Goal: Task Accomplishment & Management: Complete application form

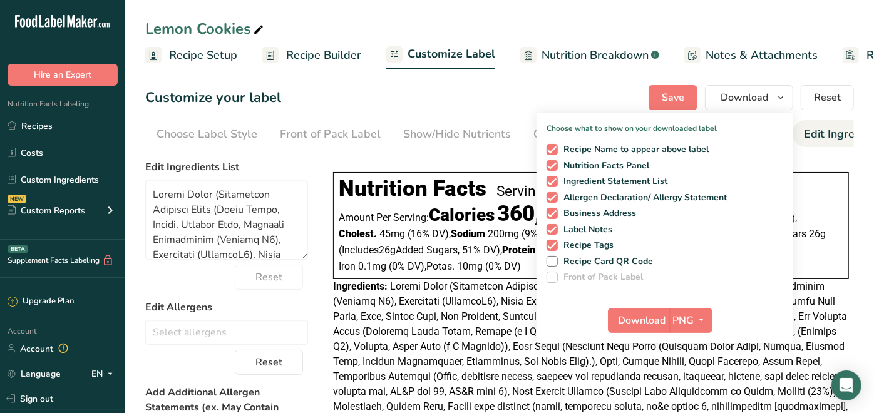
scroll to position [139, 0]
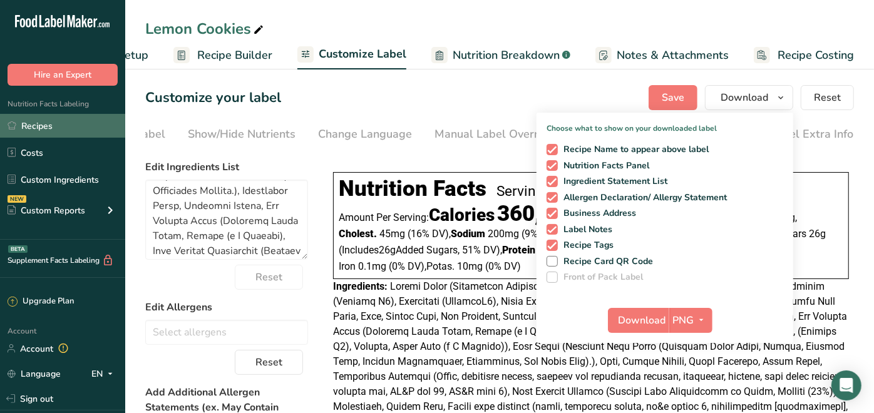
click at [16, 123] on icon at bounding box center [12, 125] width 9 height 9
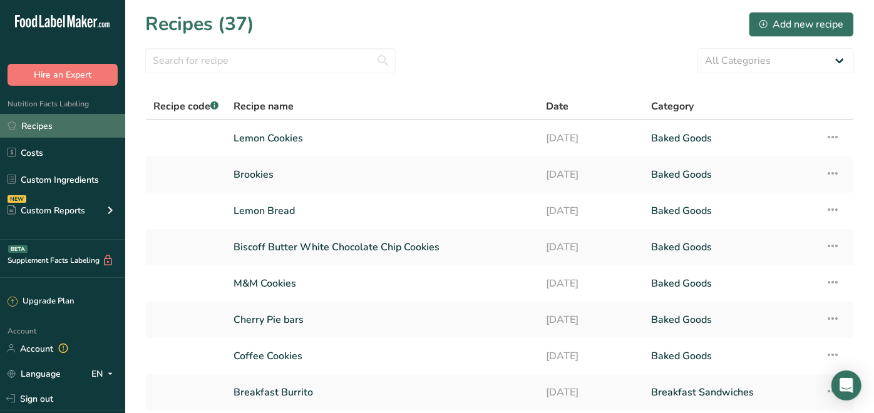
click at [45, 121] on link "Recipes" at bounding box center [62, 126] width 125 height 24
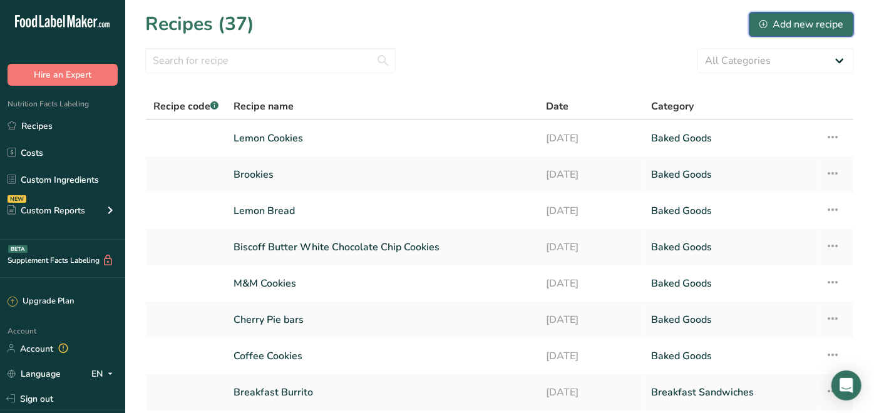
click at [799, 27] on div "Add new recipe" at bounding box center [801, 24] width 84 height 15
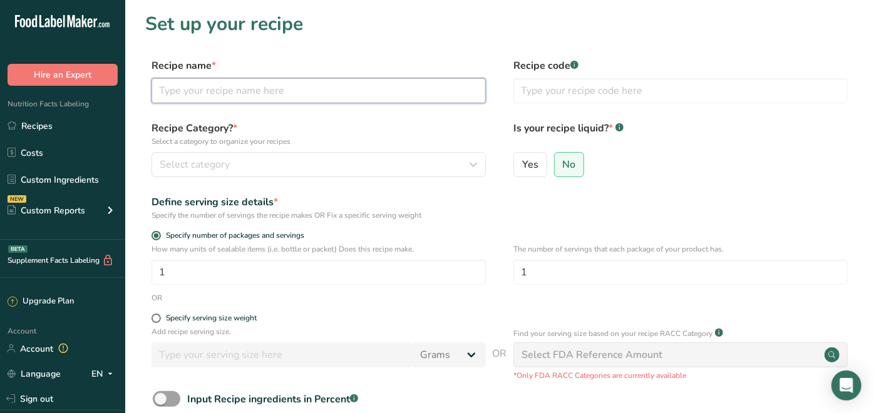
click at [370, 86] on input "text" at bounding box center [318, 90] width 334 height 25
type input "Apple Cookies"
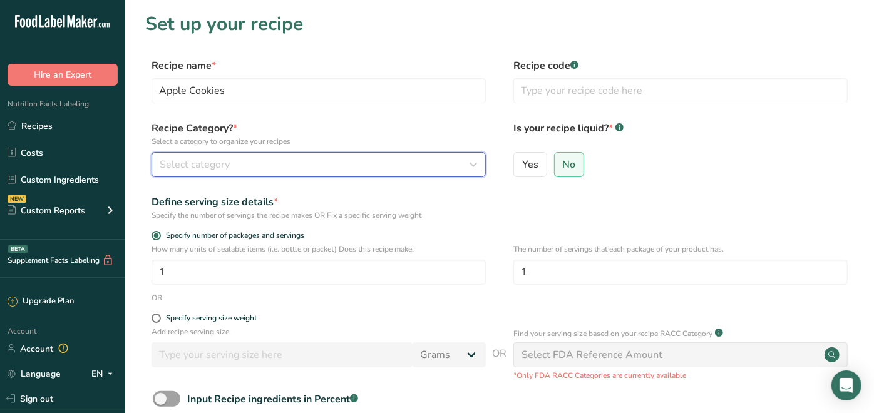
click at [304, 171] on div "Select category" at bounding box center [315, 164] width 310 height 15
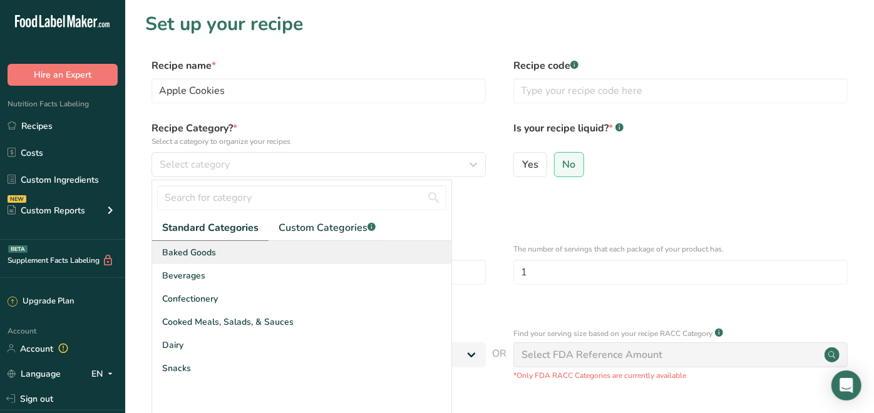
click at [207, 253] on span "Baked Goods" at bounding box center [189, 252] width 54 height 13
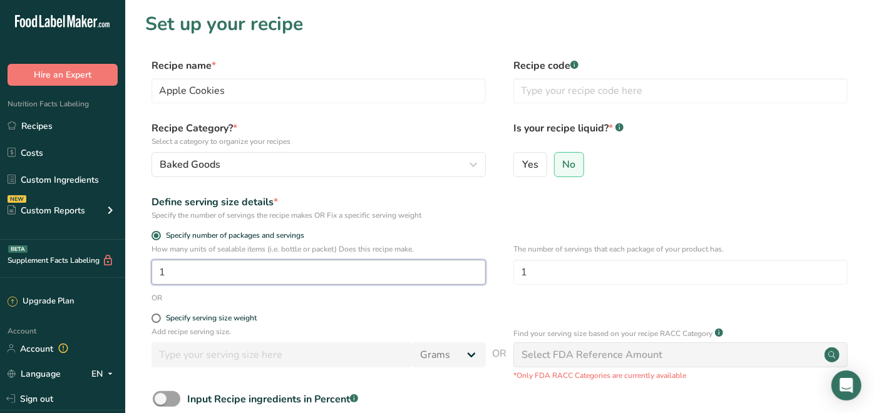
click at [198, 269] on input "1" at bounding box center [318, 272] width 334 height 25
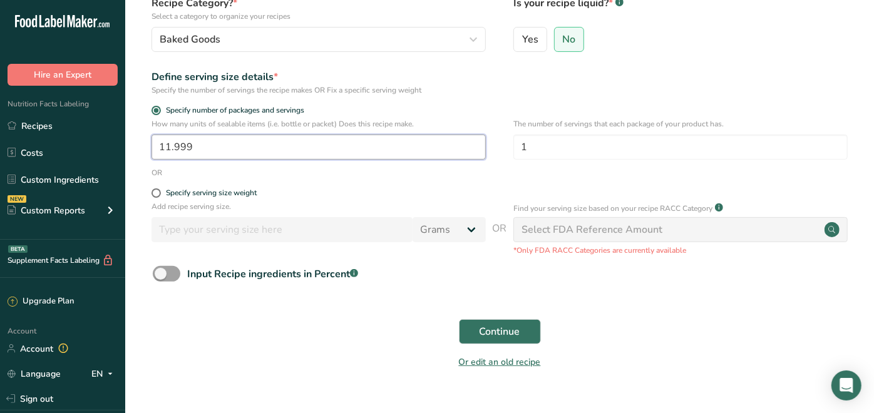
scroll to position [139, 0]
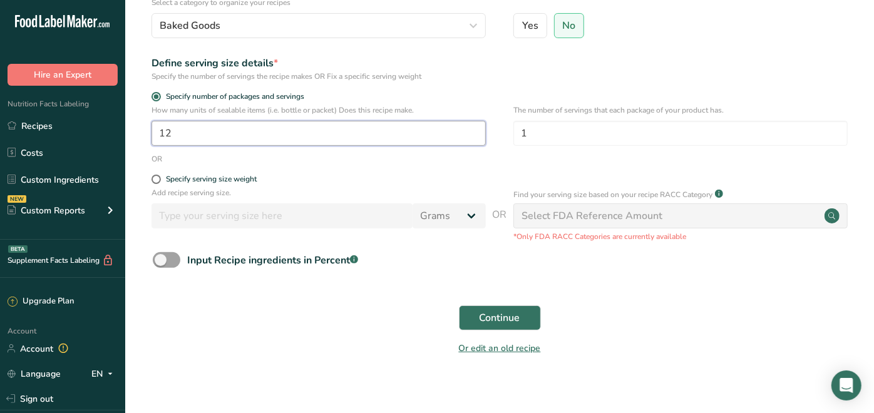
type input "12"
click at [245, 319] on div "Continue" at bounding box center [499, 318] width 708 height 40
click at [513, 333] on div "Continue" at bounding box center [499, 318] width 708 height 40
click at [513, 324] on span "Continue" at bounding box center [499, 317] width 41 height 15
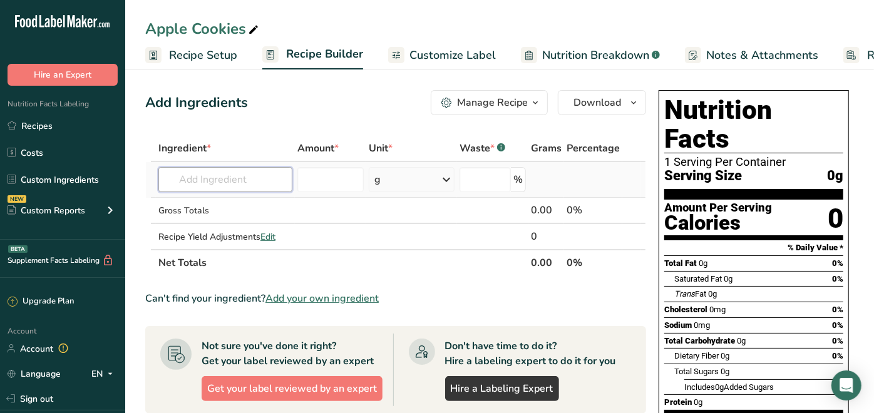
click at [256, 181] on input "text" at bounding box center [225, 179] width 134 height 25
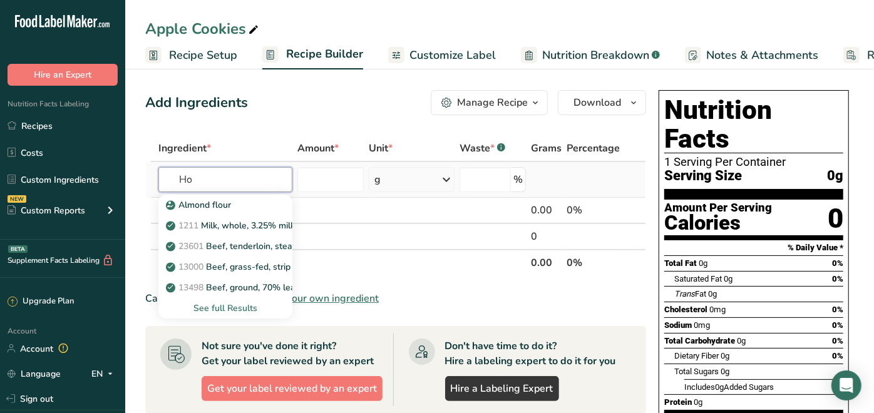
type input "H"
type input "Apple"
click at [263, 202] on p "9502 Apples, raw, granny [PERSON_NAME], with skin (Includes foods for USDA's Fo…" at bounding box center [368, 204] width 400 height 13
type input "Apples, raw, granny smith, with skin (Includes foods for USDA's Food Distributi…"
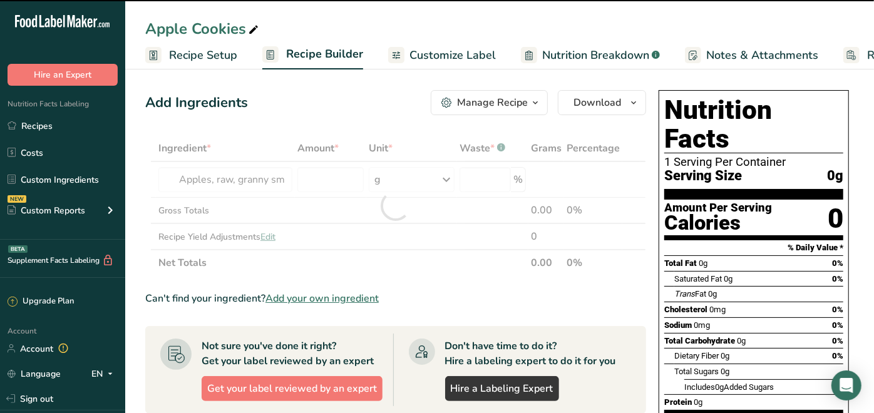
type input "0"
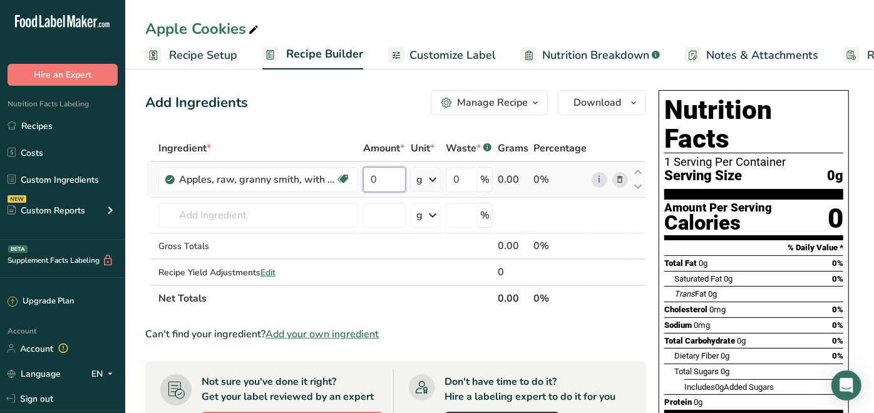
click at [387, 173] on input "0" at bounding box center [384, 179] width 43 height 25
type input "200"
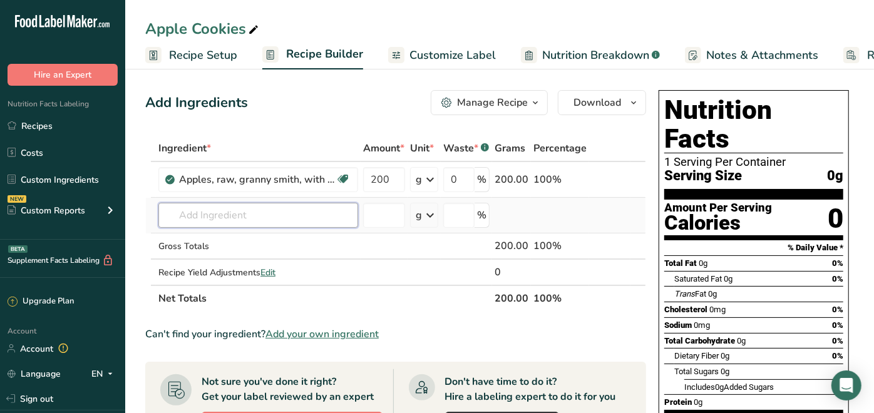
click at [292, 206] on div "Ingredient * Amount * Unit * Waste * .a-a{fill:#347362;}.b-a{fill:#fff;} Grams …" at bounding box center [395, 223] width 501 height 176
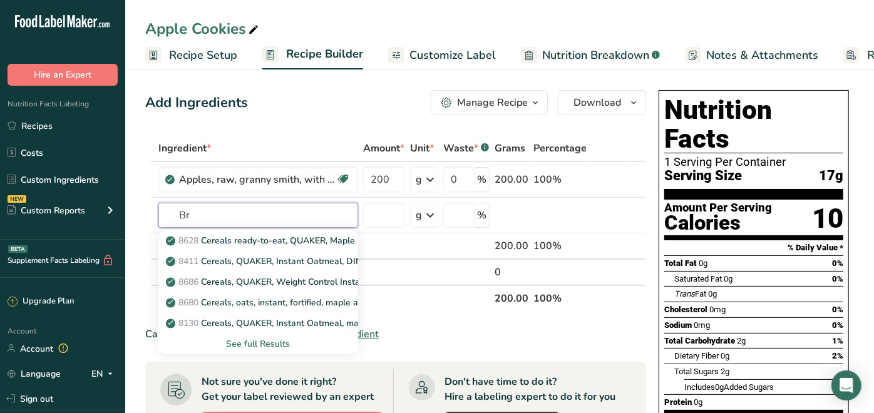
type input "B"
type input "P"
type input "Brown Sugar"
click at [272, 341] on div "See full Results" at bounding box center [258, 343] width 180 height 13
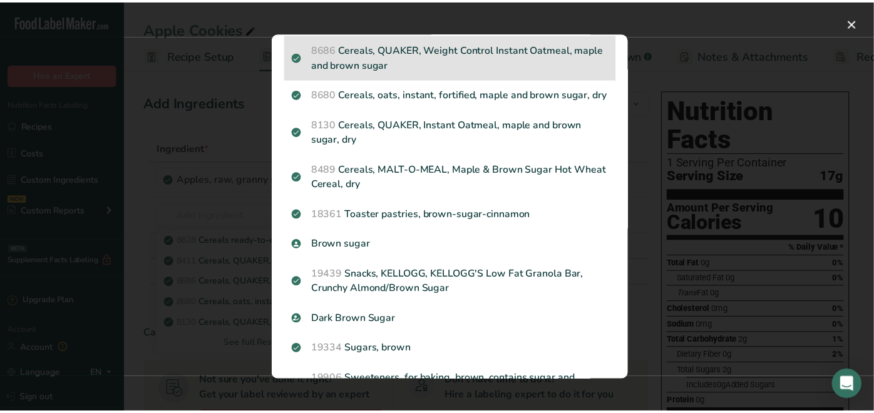
scroll to position [139, 0]
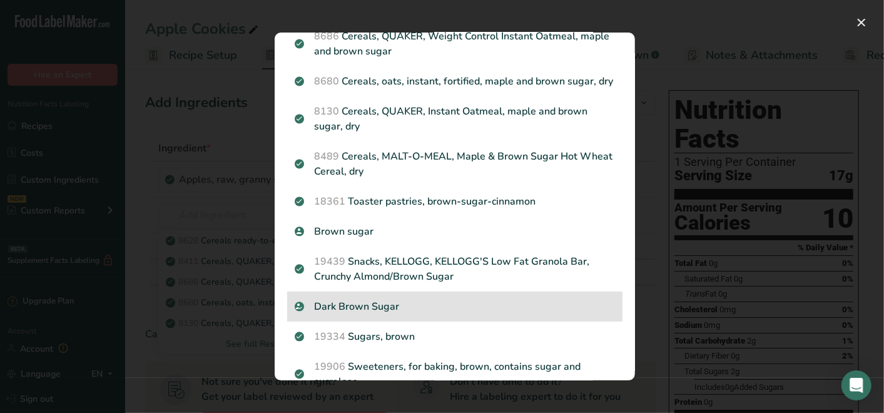
click at [370, 314] on p "Dark Brown Sugar" at bounding box center [455, 306] width 320 height 15
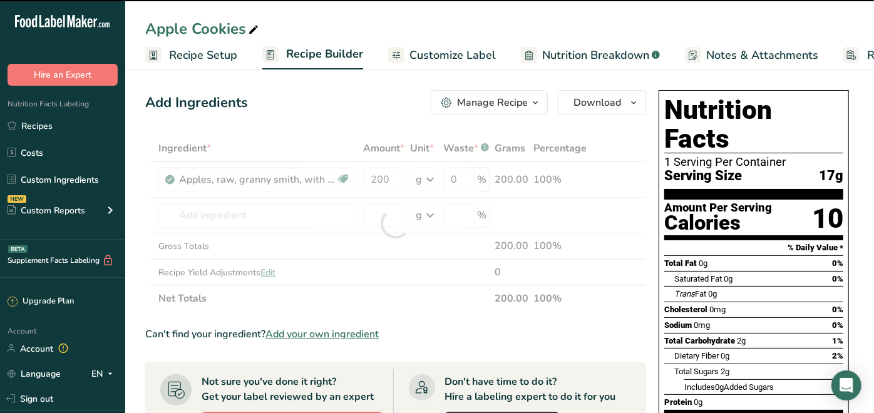
type input "0"
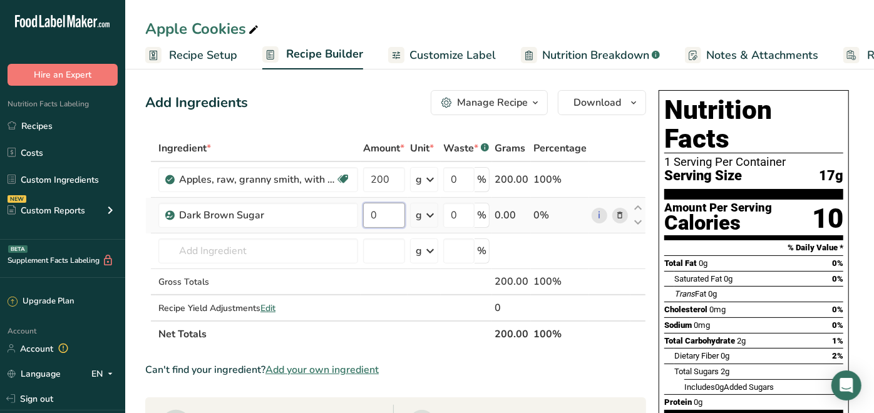
click at [392, 213] on input "0" at bounding box center [384, 215] width 42 height 25
click at [392, 215] on input "0" at bounding box center [384, 215] width 42 height 25
type input "30"
click at [266, 253] on div "Ingredient * Amount * Unit * Waste * .a-a{fill:#347362;}.b-a{fill:#fff;} Grams …" at bounding box center [395, 241] width 501 height 212
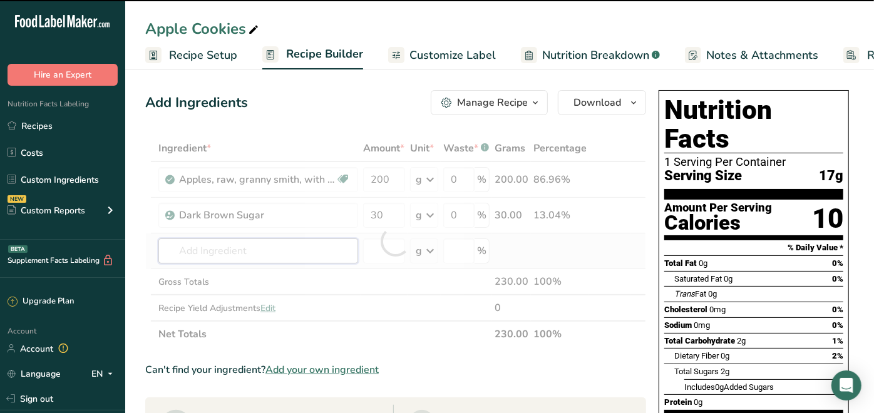
type input "C"
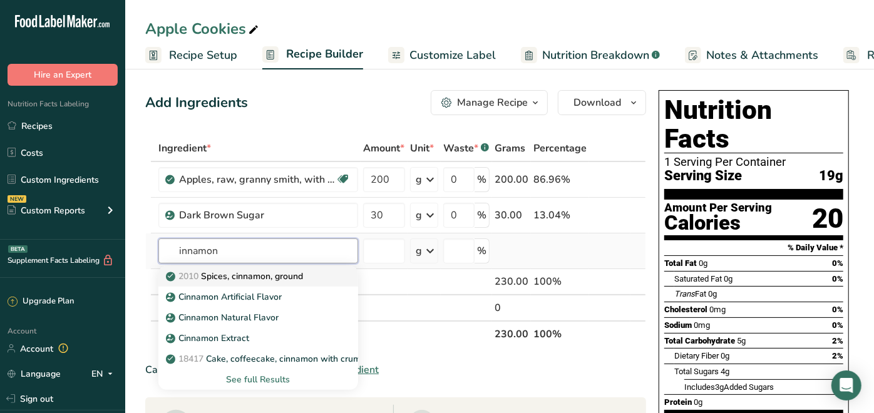
type input "innamon"
click at [236, 276] on p "2010 Spices, cinnamon, ground" at bounding box center [235, 276] width 135 height 13
type input "Spices, cinnamon, ground"
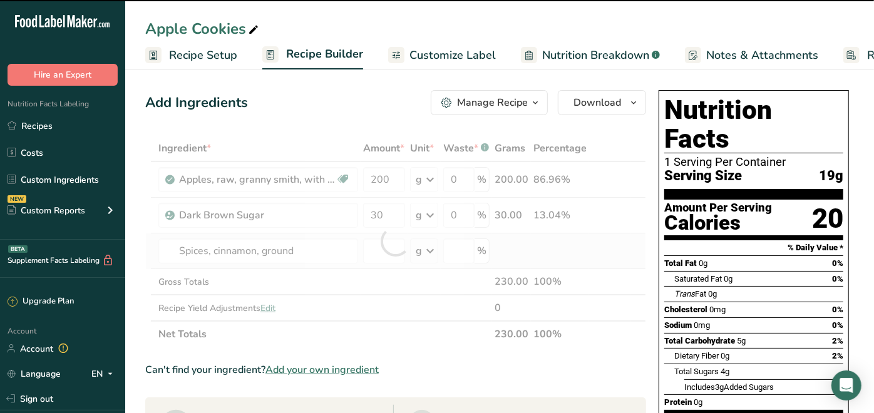
type input "0"
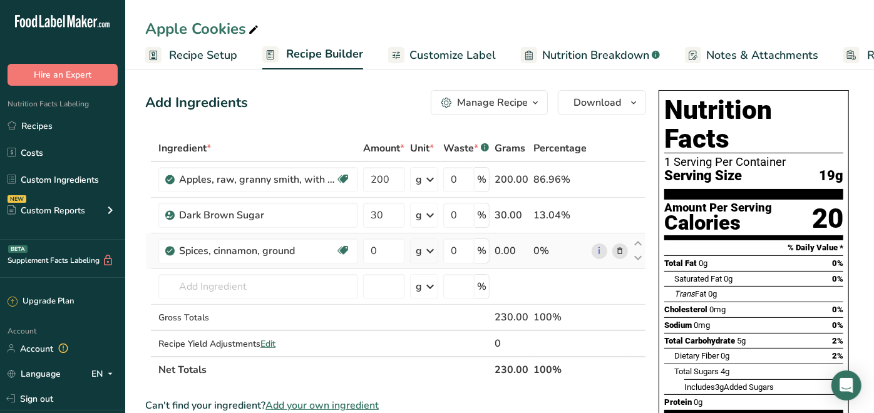
click at [430, 248] on icon at bounding box center [429, 251] width 15 height 23
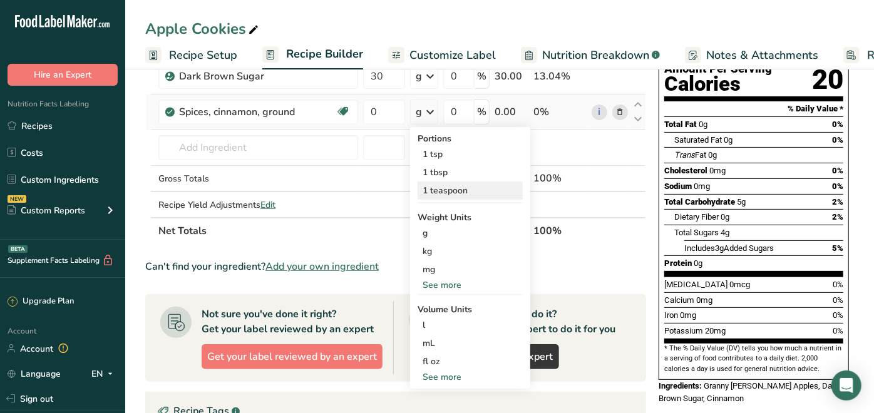
click at [438, 189] on div "1 teaspoon" at bounding box center [469, 190] width 105 height 18
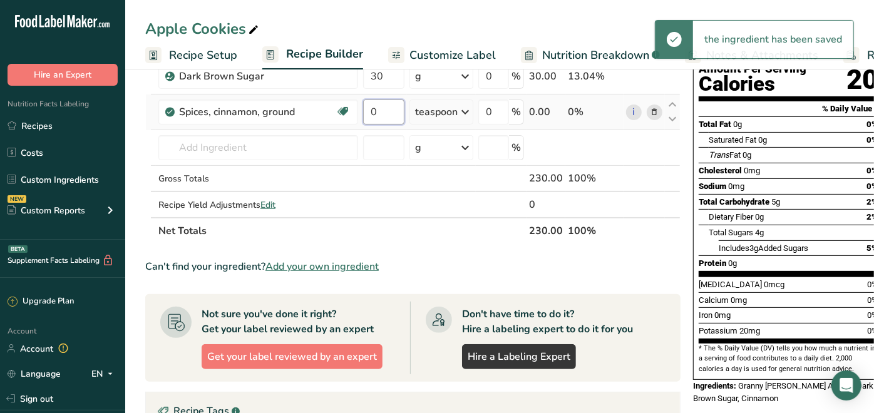
click at [383, 120] on input "0" at bounding box center [383, 112] width 41 height 25
click at [383, 117] on input "0" at bounding box center [383, 112] width 41 height 25
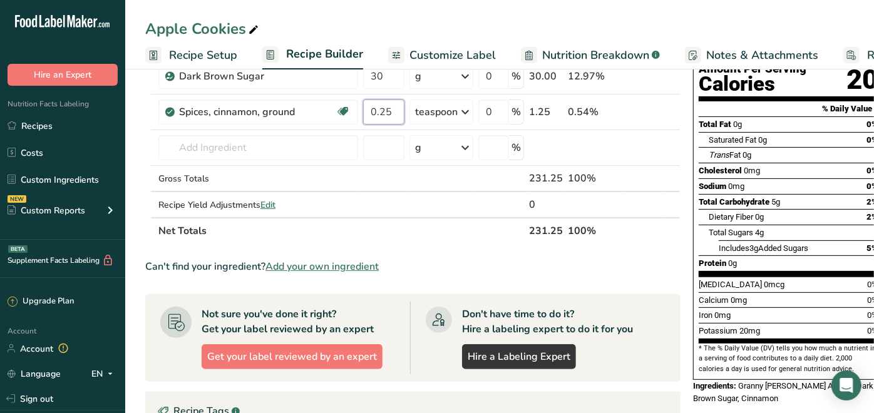
type input "0.25"
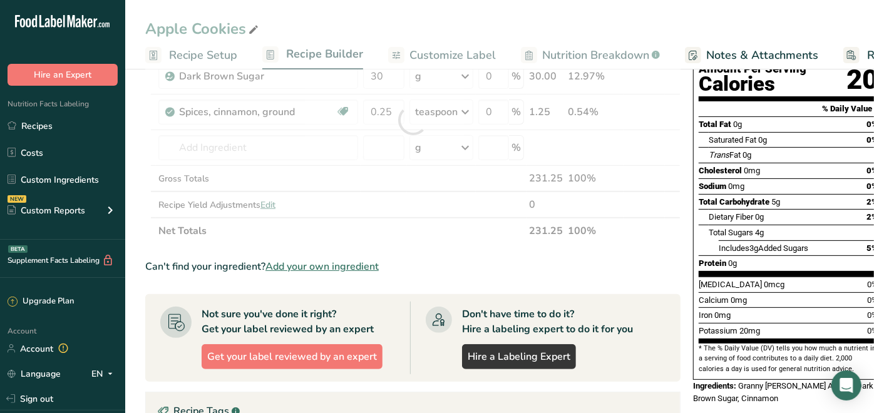
click at [132, 350] on section "Add Ingredients Manage Recipe Delete Recipe Duplicate Recipe Scale Recipe Save …" at bounding box center [499, 306] width 748 height 760
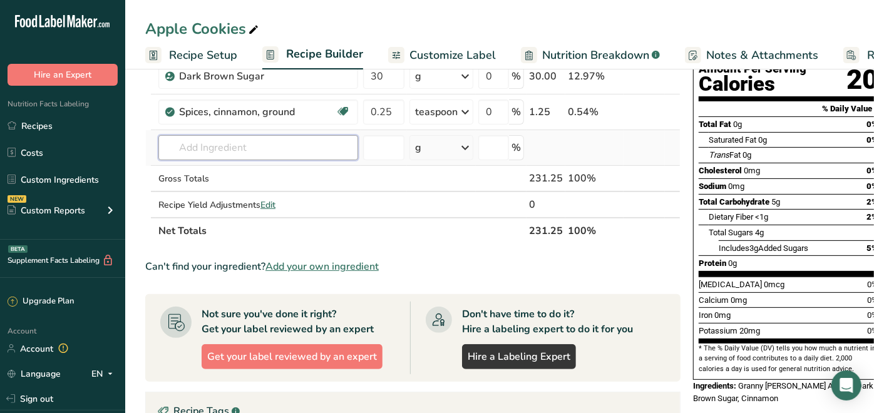
click at [182, 141] on input "text" at bounding box center [258, 147] width 200 height 25
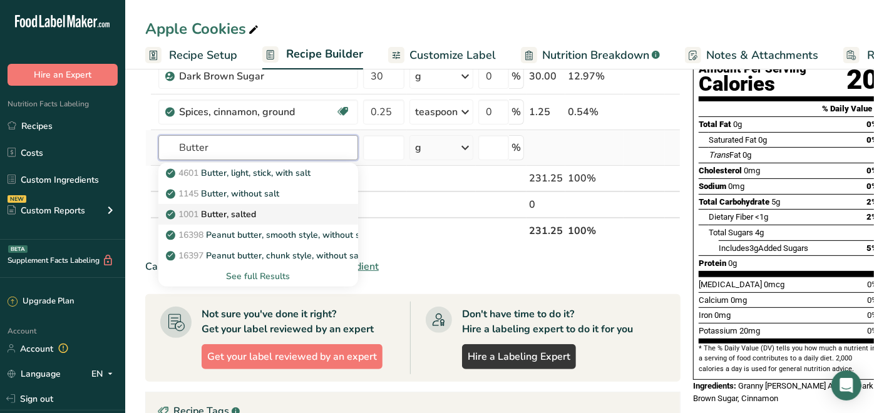
type input "Butter"
click at [202, 204] on link "1001 Butter, salted" at bounding box center [258, 214] width 200 height 21
type input "Butter, salted"
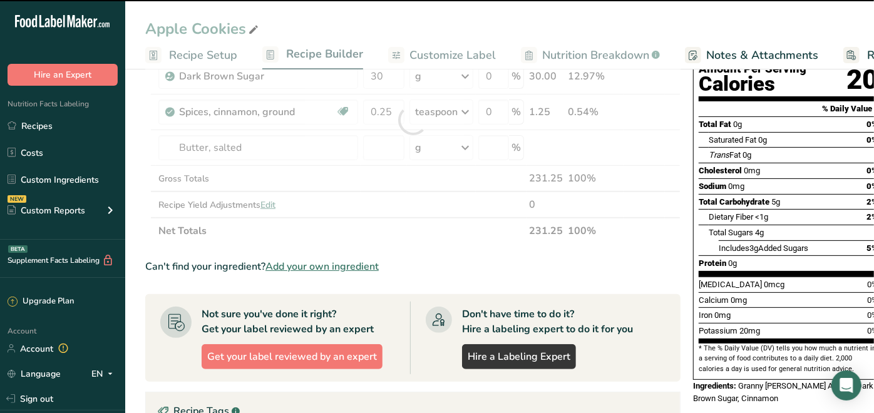
type input "0"
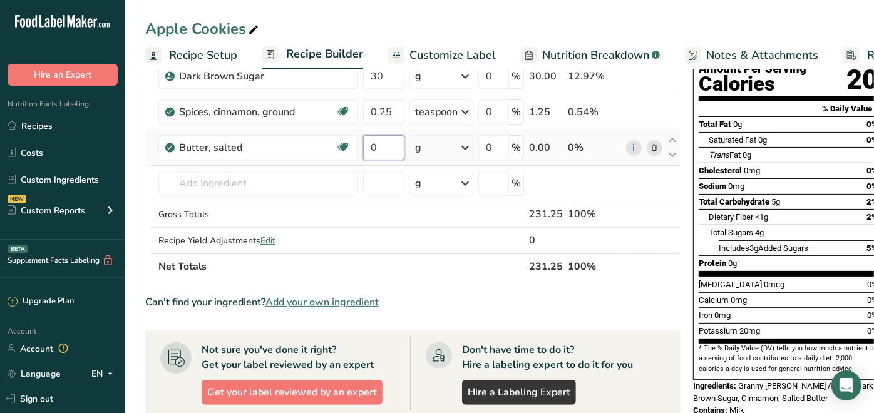
click at [389, 151] on input "0" at bounding box center [383, 147] width 41 height 25
click at [389, 150] on input "0" at bounding box center [383, 147] width 41 height 25
type input "113"
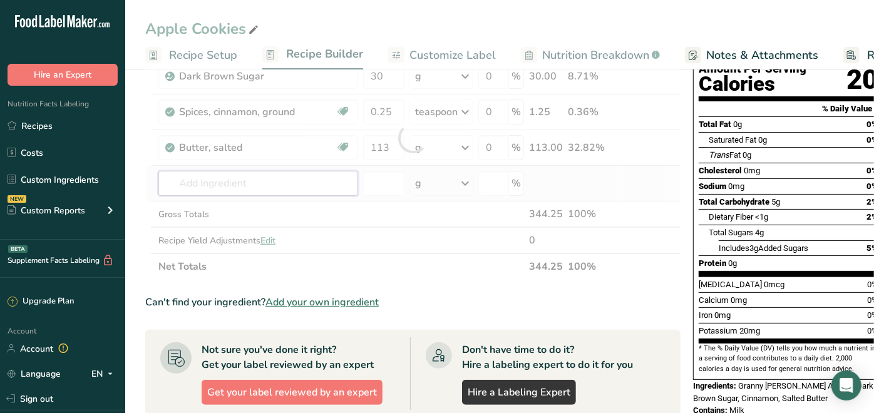
click at [242, 186] on div "Ingredient * Amount * Unit * Waste * .a-a{fill:#347362;}.b-a{fill:#fff;} Grams …" at bounding box center [412, 137] width 535 height 283
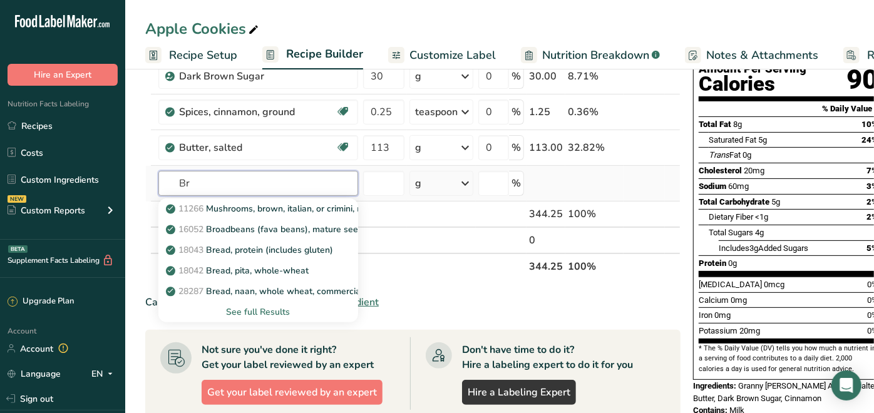
type input "B"
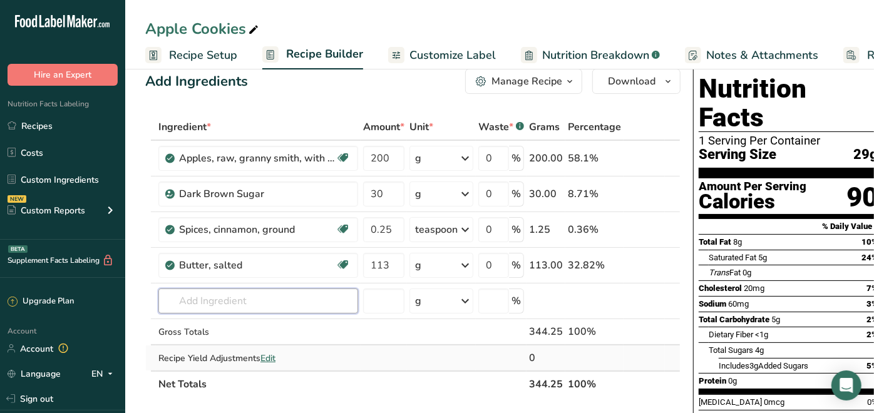
scroll to position [0, 0]
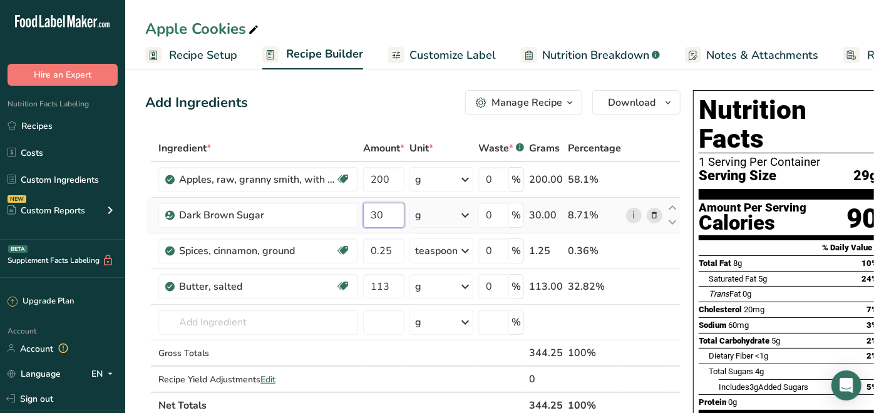
click at [386, 213] on input "30" at bounding box center [383, 215] width 41 height 25
type input "3"
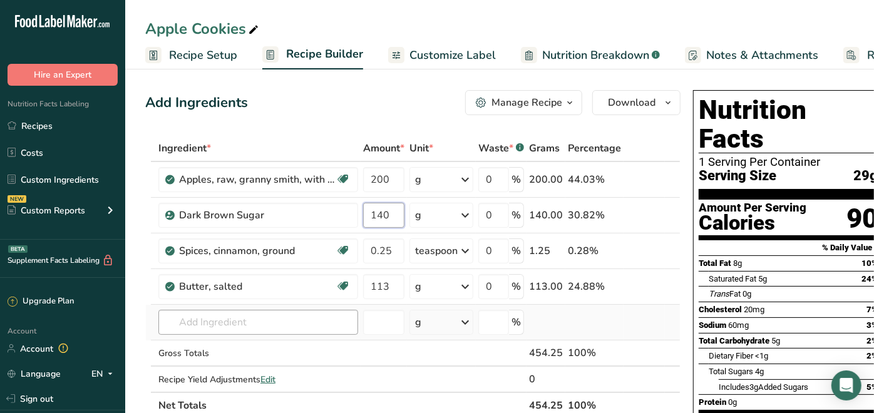
type input "140"
click at [270, 324] on div "Ingredient * Amount * Unit * Waste * .a-a{fill:#347362;}.b-a{fill:#fff;} Grams …" at bounding box center [412, 276] width 535 height 283
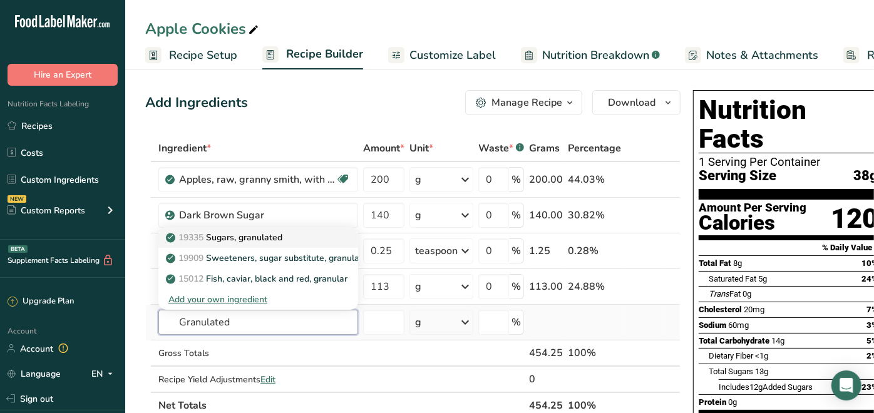
type input "Granulated"
click at [260, 231] on p "19335 [GEOGRAPHIC_DATA], granulated" at bounding box center [225, 237] width 114 height 13
type input "Sugars, granulated"
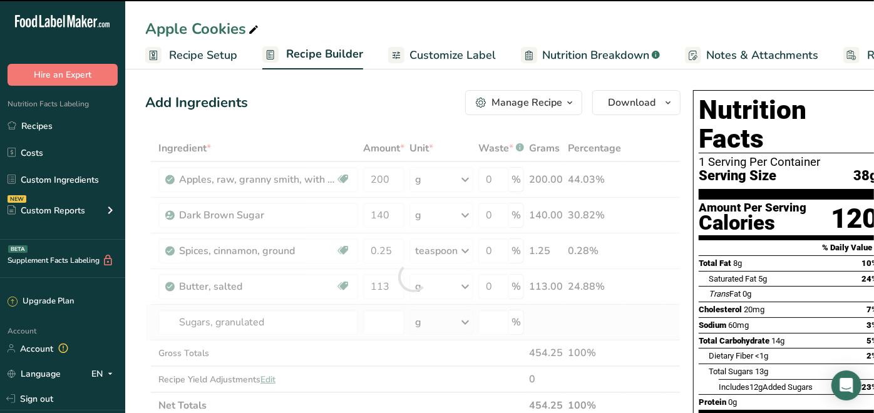
type input "0"
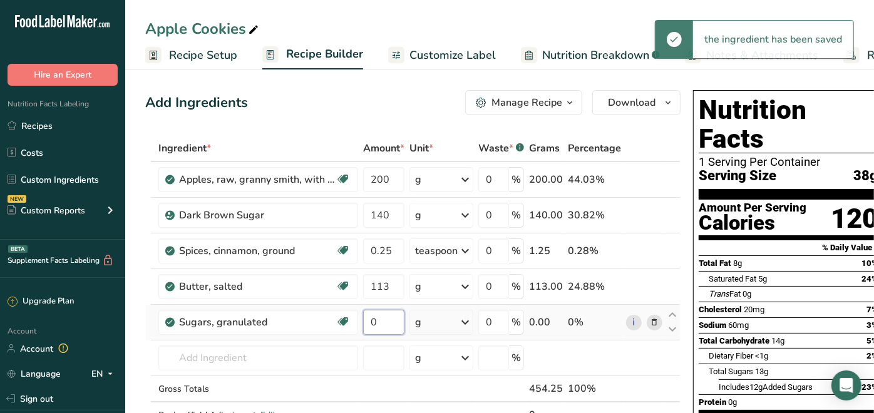
click at [374, 323] on input "0" at bounding box center [383, 322] width 41 height 25
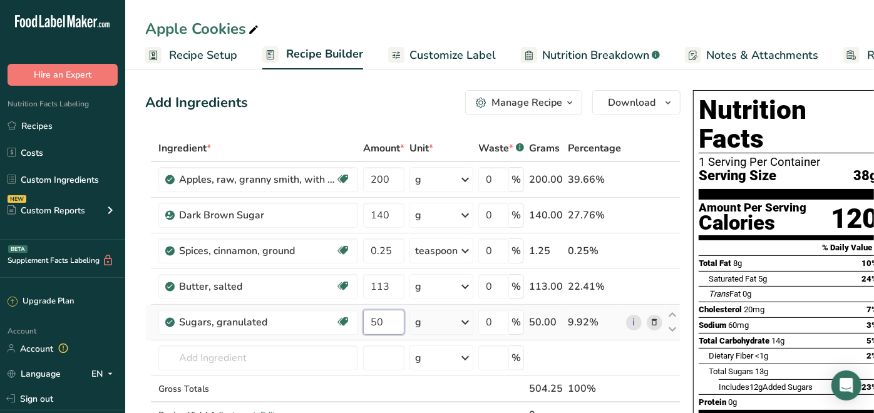
type input "50"
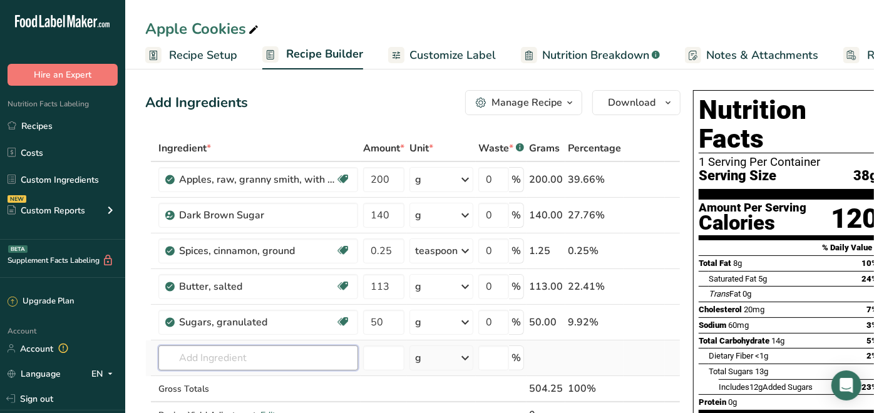
click at [190, 352] on div "Ingredient * Amount * Unit * Waste * .a-a{fill:#347362;}.b-a{fill:#fff;} Grams …" at bounding box center [412, 294] width 535 height 319
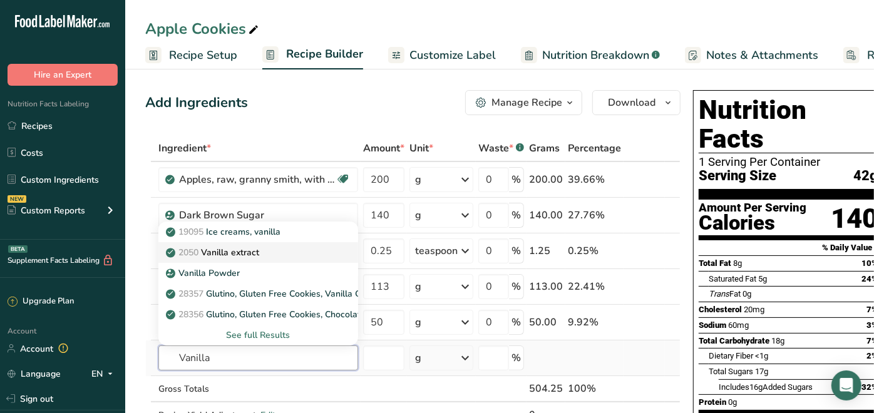
type input "Vanilla"
click at [215, 252] on p "2050 Vanilla extract" at bounding box center [213, 252] width 91 height 13
type input "Vanilla extract"
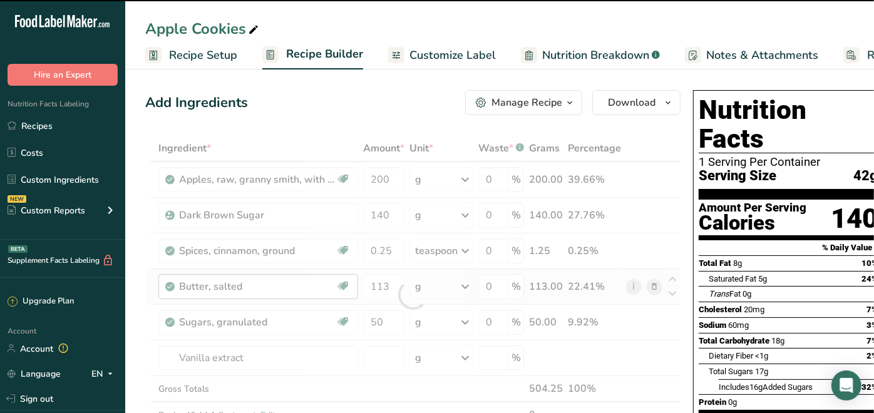
type input "0"
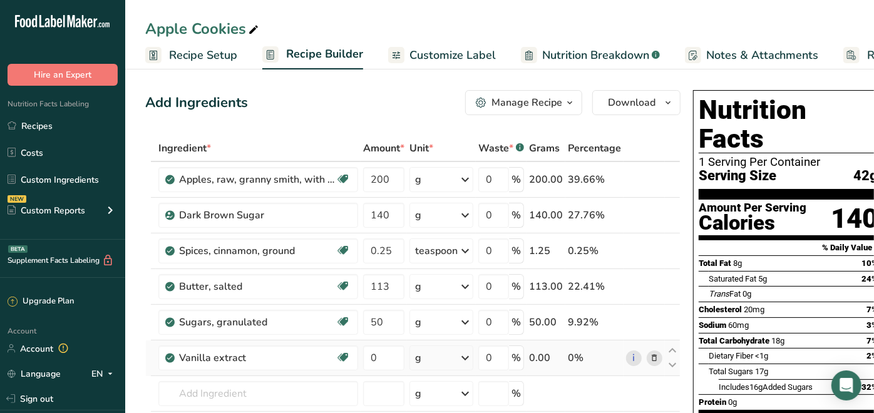
click at [464, 355] on icon at bounding box center [464, 358] width 15 height 23
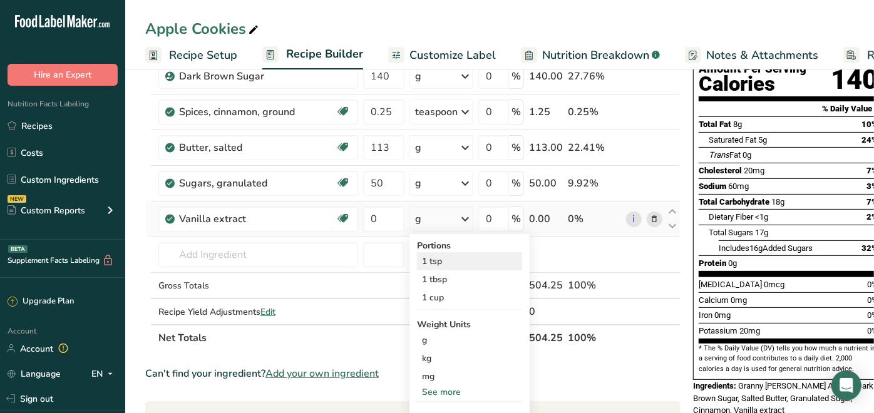
click at [433, 257] on div "1 tsp" at bounding box center [469, 261] width 105 height 18
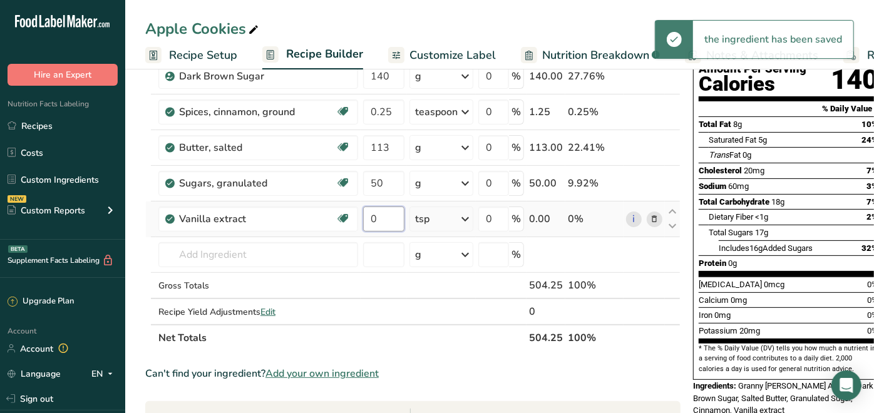
click at [388, 217] on input "0" at bounding box center [383, 219] width 41 height 25
click at [389, 217] on input "0" at bounding box center [383, 219] width 41 height 25
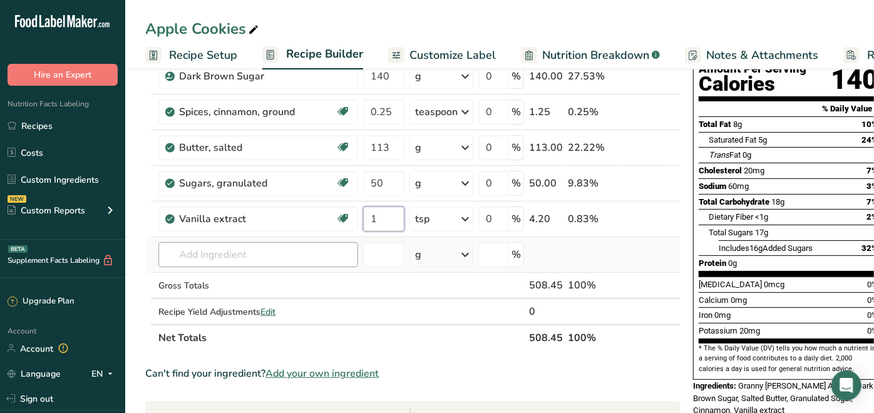
type input "1"
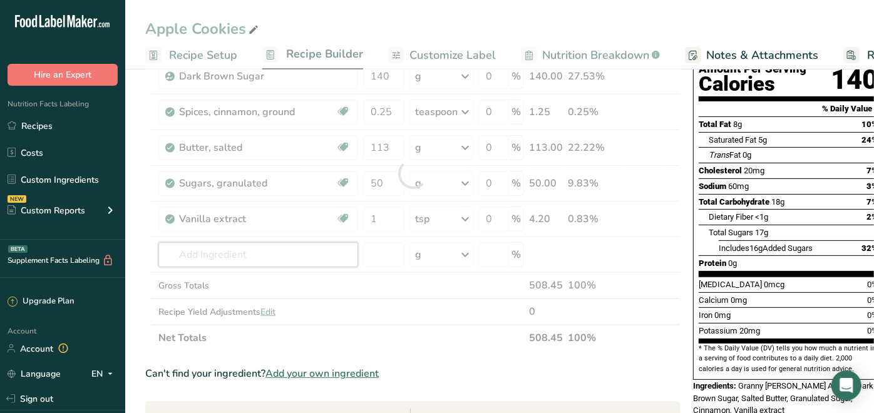
click at [283, 249] on div "Ingredient * Amount * Unit * Waste * .a-a{fill:#347362;}.b-a{fill:#fff;} Grams …" at bounding box center [412, 173] width 535 height 355
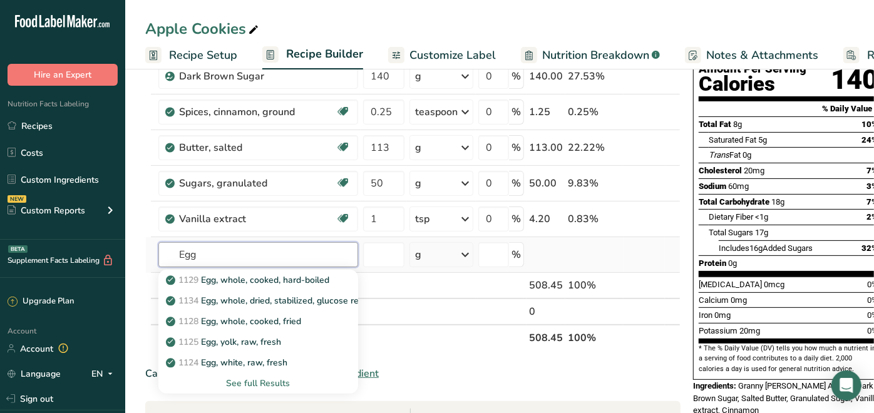
type input "Egg"
click at [263, 380] on div "See full Results" at bounding box center [258, 383] width 180 height 13
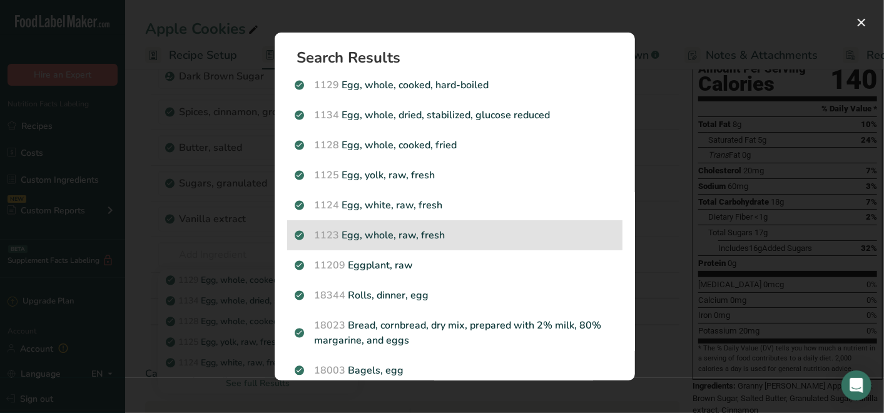
click at [339, 228] on span "1123" at bounding box center [327, 235] width 25 height 14
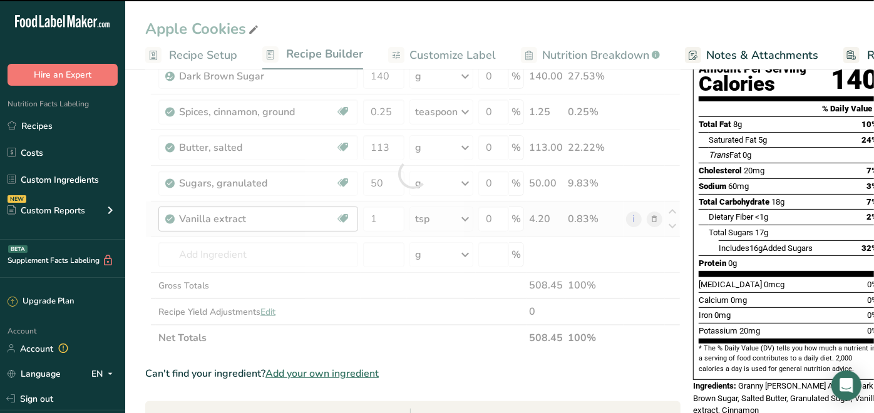
type input "0"
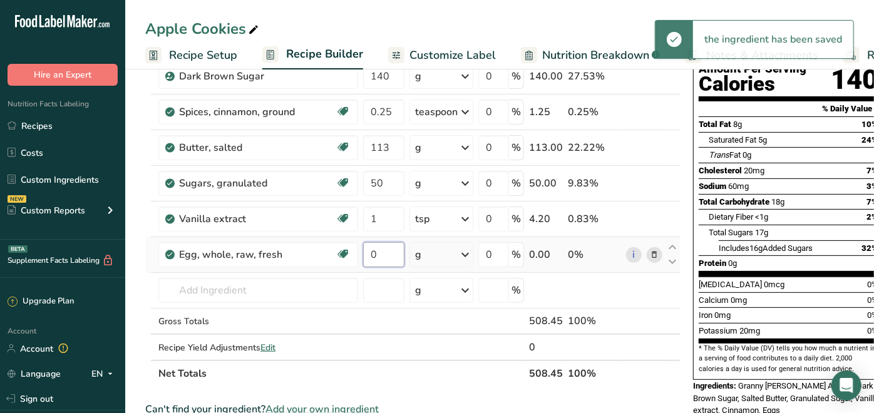
click at [384, 247] on input "0" at bounding box center [383, 254] width 41 height 25
click at [384, 248] on input "0" at bounding box center [383, 254] width 41 height 25
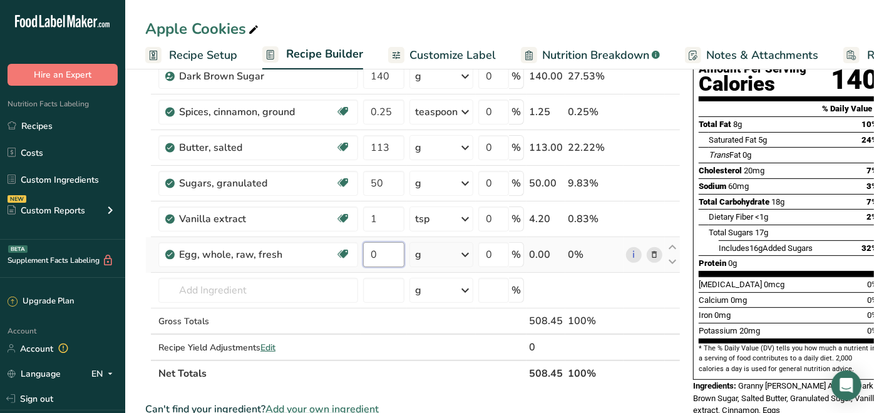
click at [384, 248] on input "0" at bounding box center [383, 254] width 41 height 25
click at [384, 247] on input "0" at bounding box center [383, 254] width 41 height 25
type input "1"
click at [464, 256] on div "Ingredient * Amount * Unit * Waste * .a-a{fill:#347362;}.b-a{fill:#fff;} Grams …" at bounding box center [412, 191] width 535 height 390
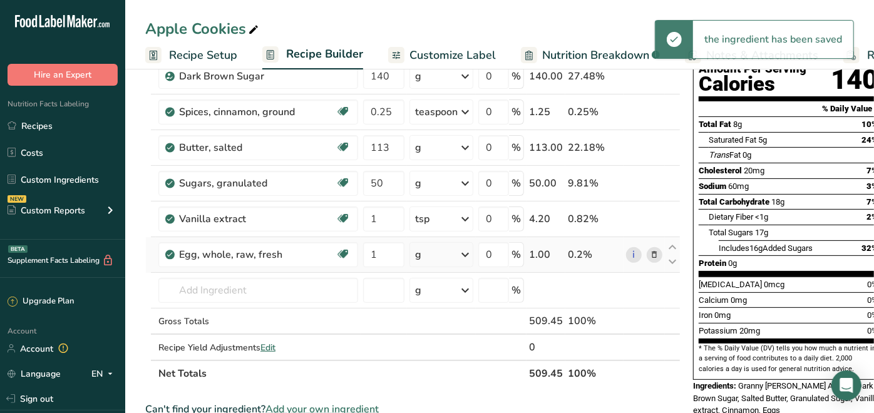
click at [459, 251] on icon at bounding box center [464, 254] width 15 height 23
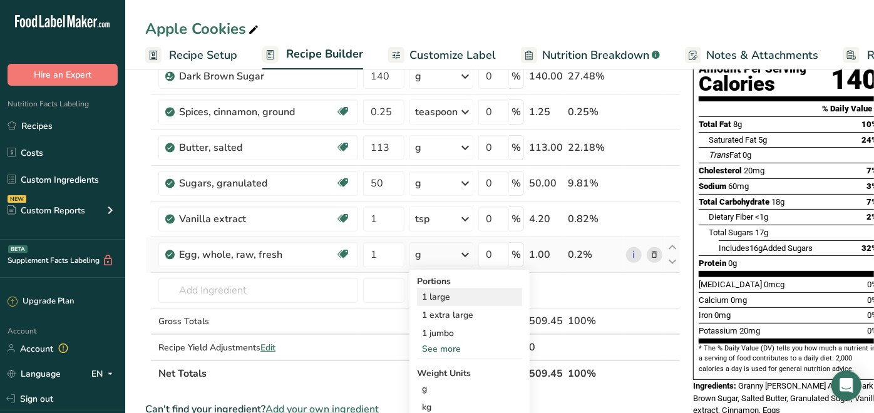
click at [454, 295] on div "1 large" at bounding box center [469, 297] width 105 height 18
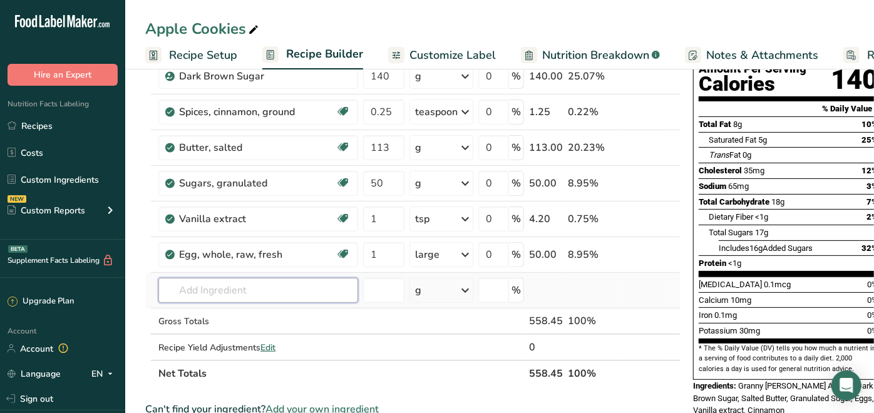
click at [283, 288] on input "text" at bounding box center [258, 290] width 200 height 25
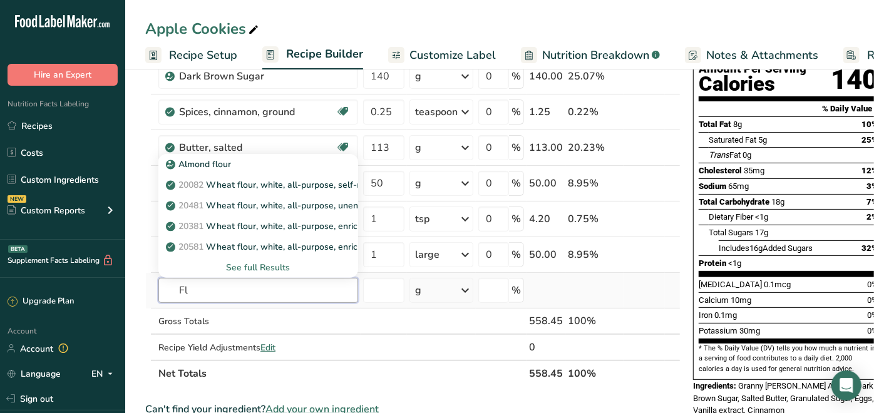
type input "F"
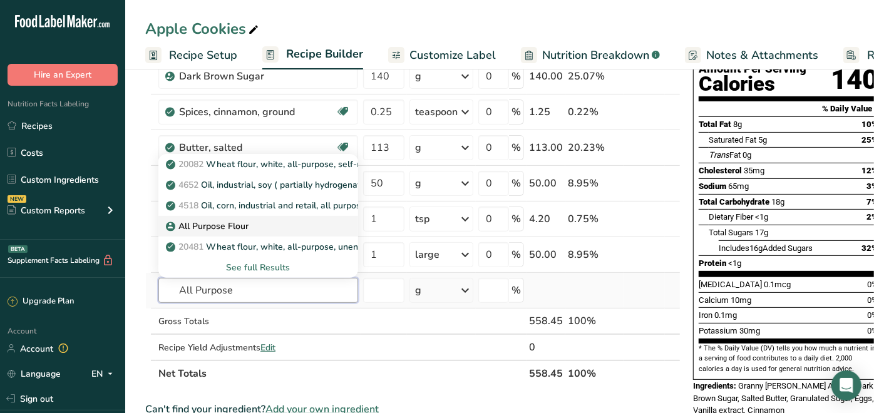
type input "All Purpose"
click at [217, 222] on p "All Purpose Flour" at bounding box center [208, 226] width 80 height 13
type input "All Purpose Flour"
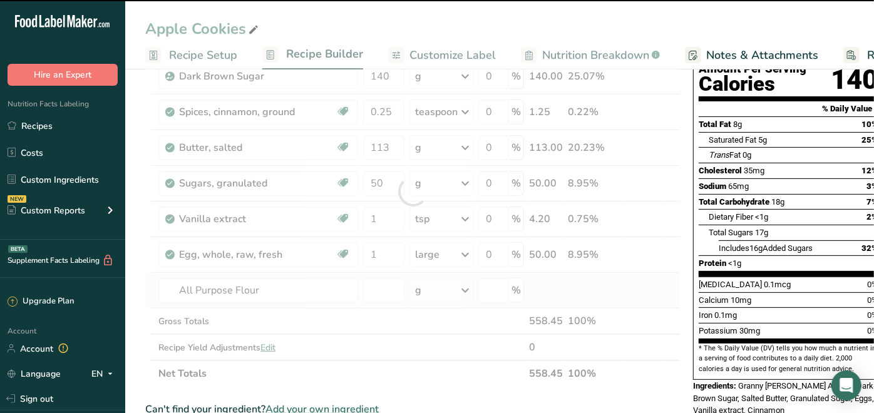
type input "0"
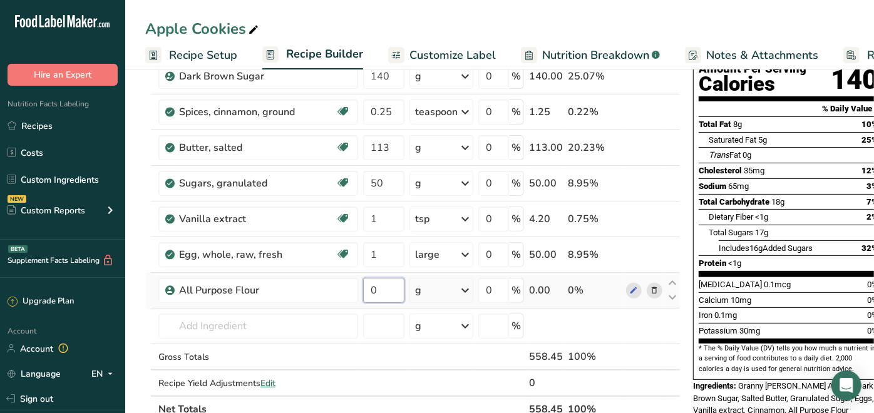
click at [392, 285] on input "0" at bounding box center [383, 290] width 41 height 25
type input "190"
click at [310, 329] on div "Ingredient * Amount * Unit * Waste * .a-a{fill:#347362;}.b-a{fill:#fff;} Grams …" at bounding box center [412, 209] width 535 height 426
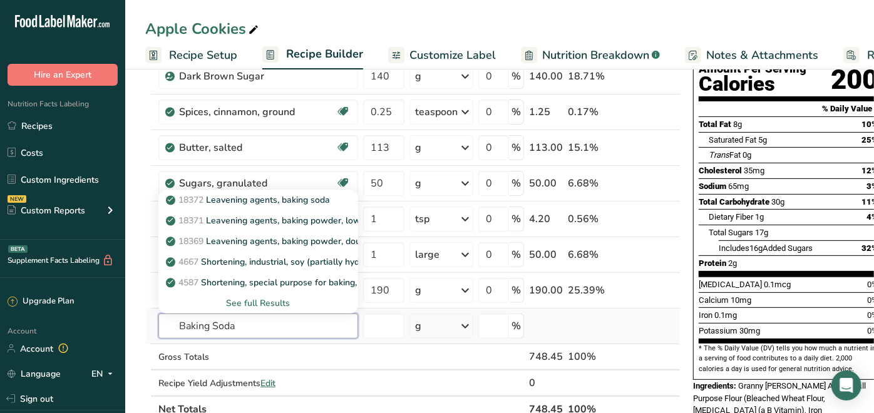
type input "Baking Soda"
click at [461, 324] on icon at bounding box center [464, 326] width 15 height 23
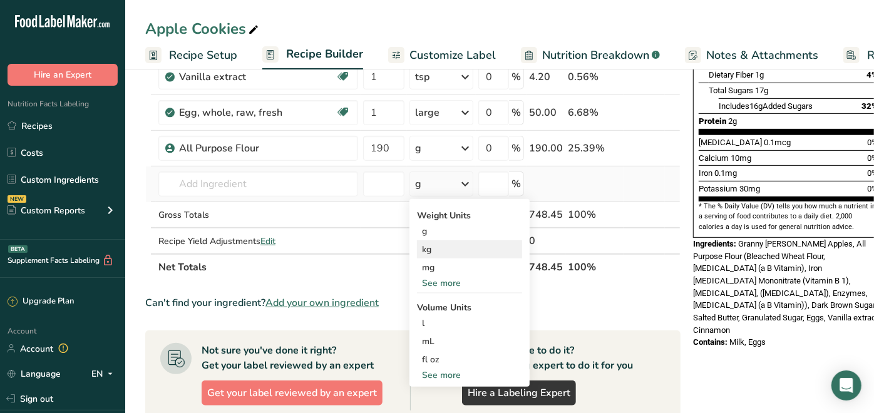
scroll to position [278, 0]
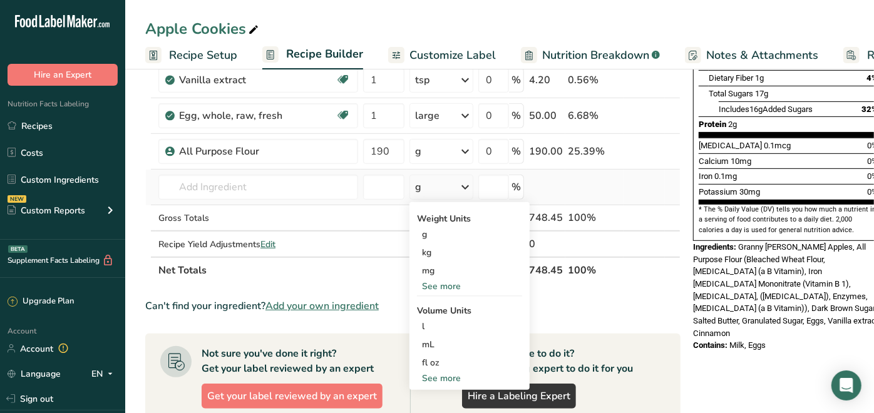
click at [445, 372] on div "See more" at bounding box center [469, 378] width 105 height 13
click at [436, 398] on div "tsp" at bounding box center [469, 398] width 95 height 13
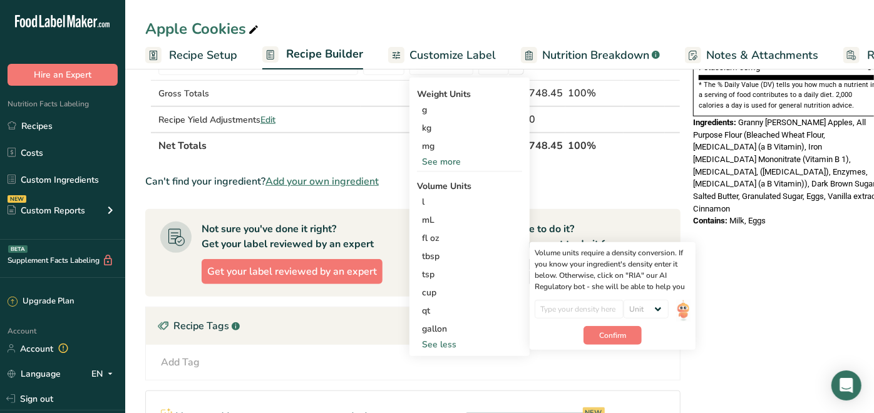
scroll to position [417, 0]
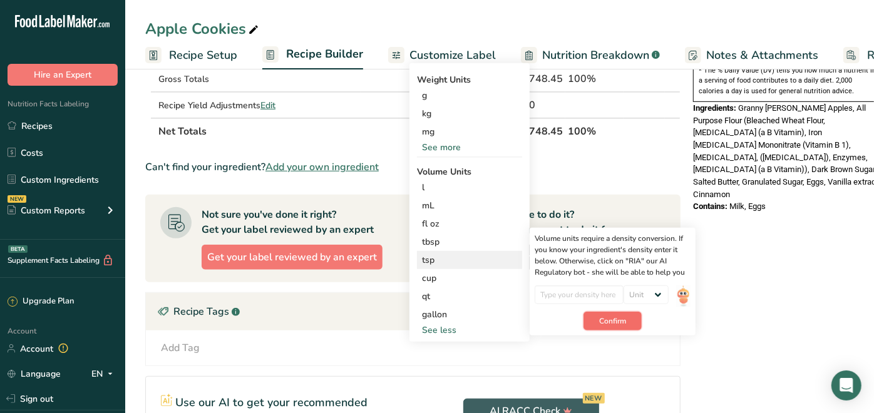
click at [616, 317] on span "Confirm" at bounding box center [612, 320] width 27 height 11
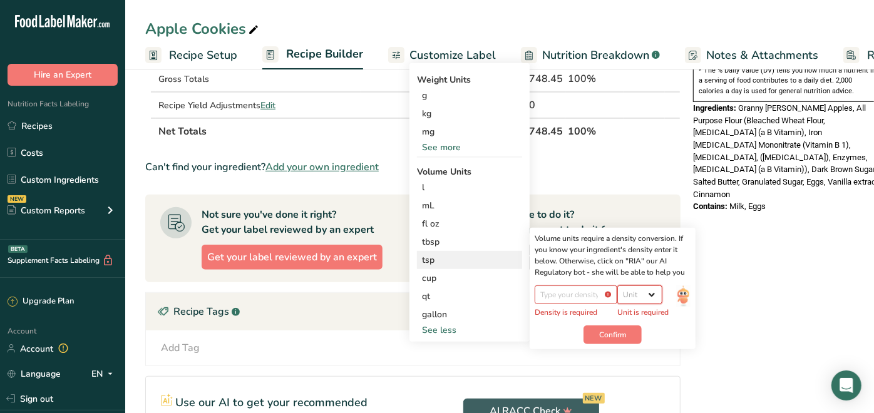
click at [650, 292] on select "Unit lb/ft3 g/cm3" at bounding box center [639, 294] width 45 height 19
click at [422, 246] on div "tbsp Volume units require a density conversion. If you know your ingredient's d…" at bounding box center [469, 242] width 105 height 18
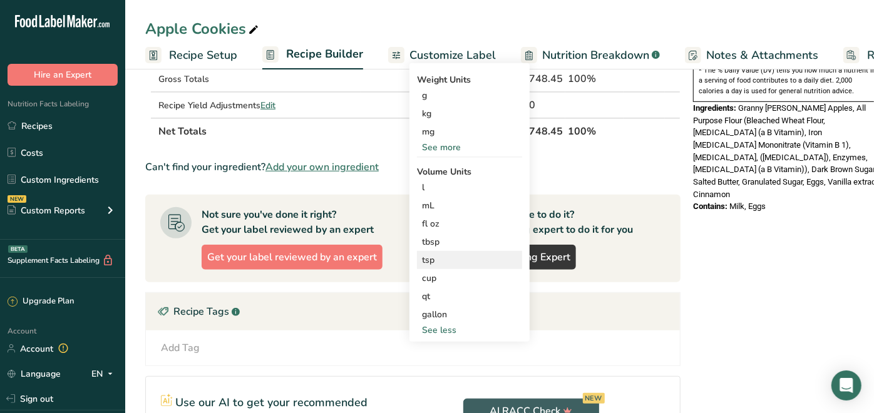
click at [427, 256] on div "tsp" at bounding box center [469, 259] width 95 height 13
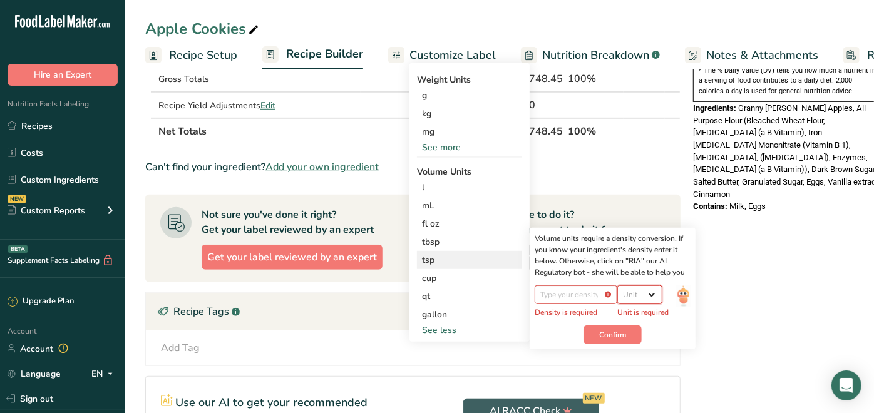
click at [649, 294] on select "Unit lb/ft3 g/cm3" at bounding box center [639, 294] width 45 height 19
click at [445, 255] on div "tsp" at bounding box center [469, 259] width 95 height 13
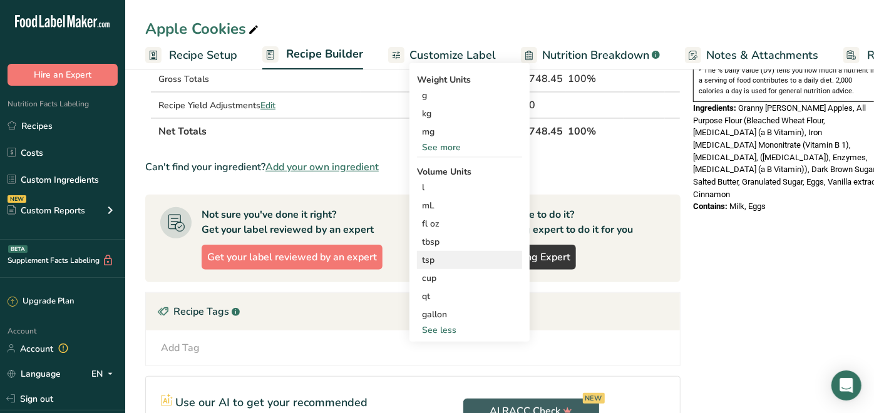
click at [420, 253] on div "tsp Volume units require a density conversion. If you know your ingredient's de…" at bounding box center [469, 260] width 105 height 18
click at [431, 255] on div "tsp" at bounding box center [469, 259] width 95 height 13
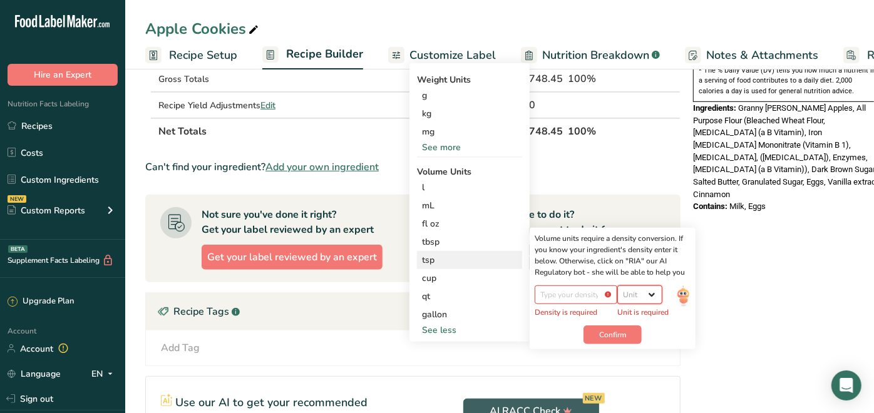
click at [651, 295] on select "Unit lb/ft3 g/cm3" at bounding box center [639, 294] width 45 height 19
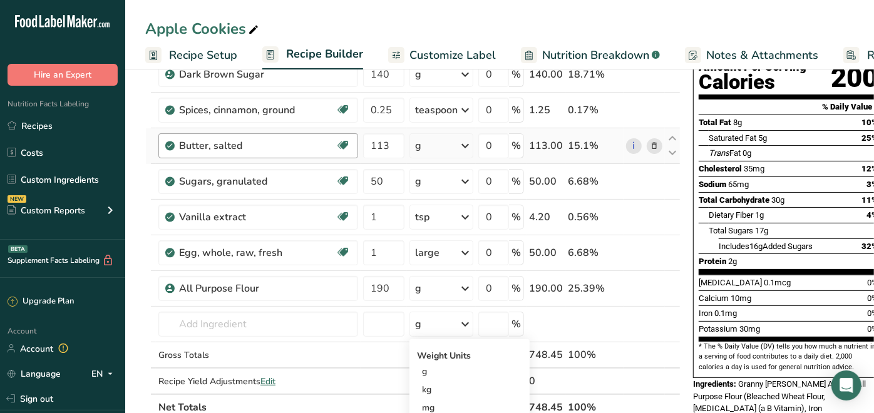
scroll to position [139, 0]
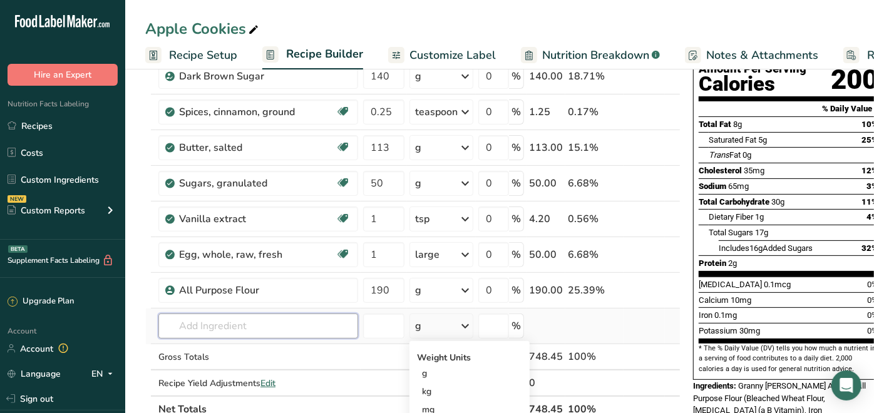
click at [302, 319] on input "text" at bounding box center [258, 326] width 200 height 25
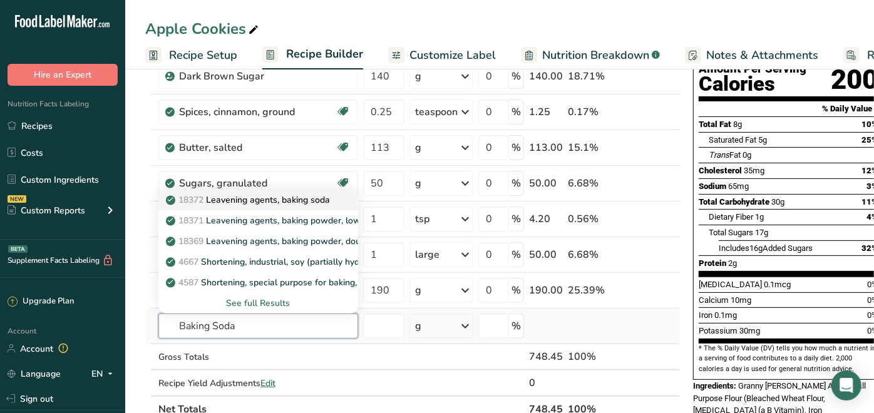
type input "Baking Soda"
click at [271, 200] on p "18372 Leavening agents, baking soda" at bounding box center [248, 199] width 161 height 13
type input "Leavening agents, baking soda"
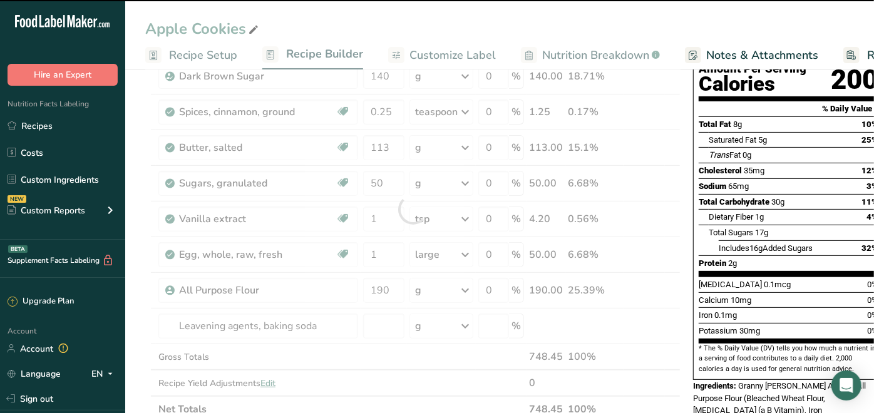
type input "0"
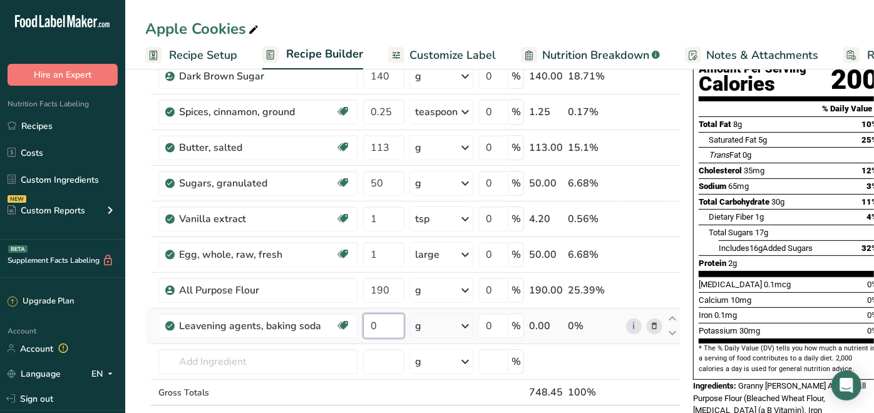
click at [390, 321] on input "0" at bounding box center [383, 326] width 41 height 25
type input "1.5"
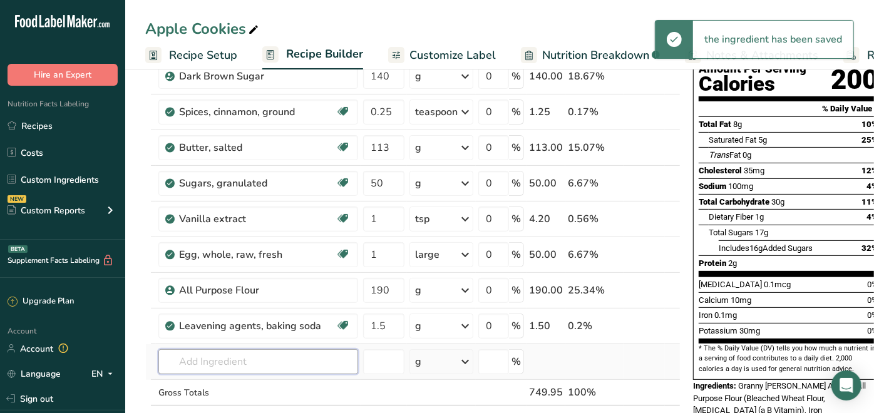
click at [248, 359] on div "Ingredient * Amount * Unit * Waste * .a-a{fill:#347362;}.b-a{fill:#fff;} Grams …" at bounding box center [412, 227] width 535 height 462
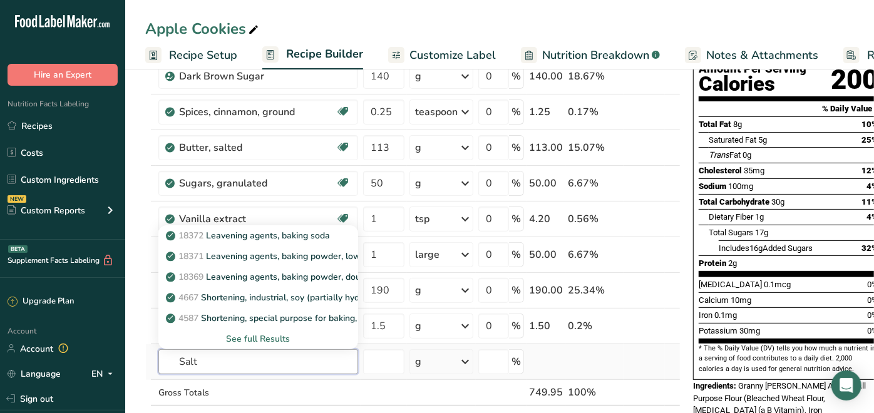
type input "Salt"
click at [248, 335] on div "See full Results" at bounding box center [258, 338] width 180 height 13
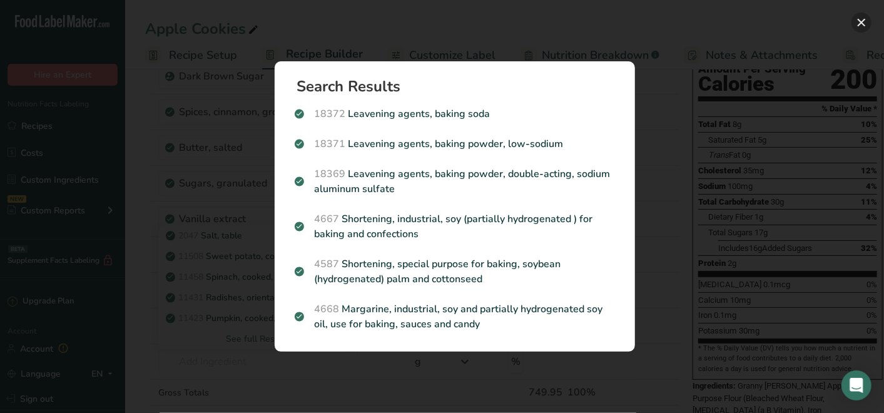
click at [860, 20] on button "Search results modal" at bounding box center [862, 23] width 20 height 20
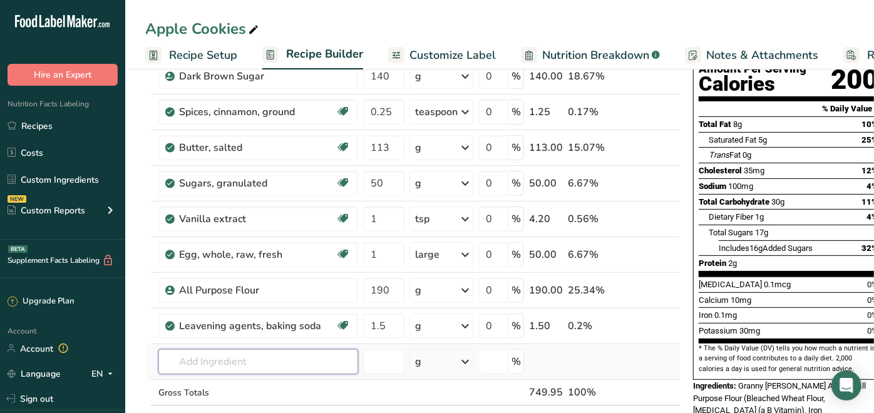
click at [211, 359] on input "text" at bounding box center [258, 361] width 200 height 25
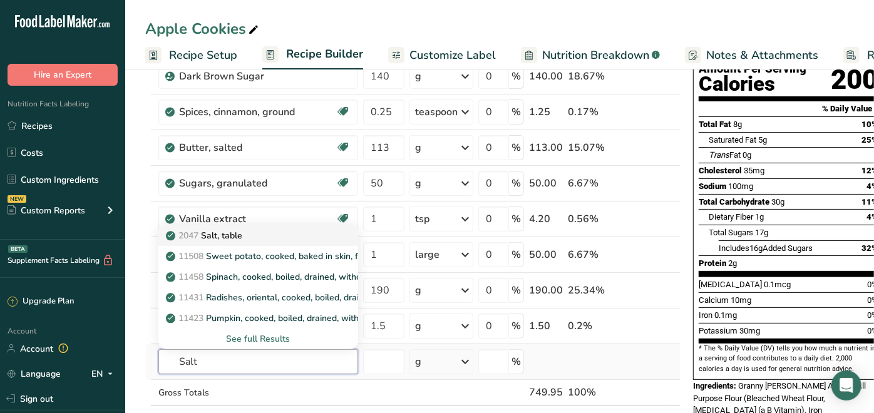
type input "Salt"
click at [215, 242] on link "2047 Salt, table" at bounding box center [258, 235] width 200 height 21
type input "Salt, table"
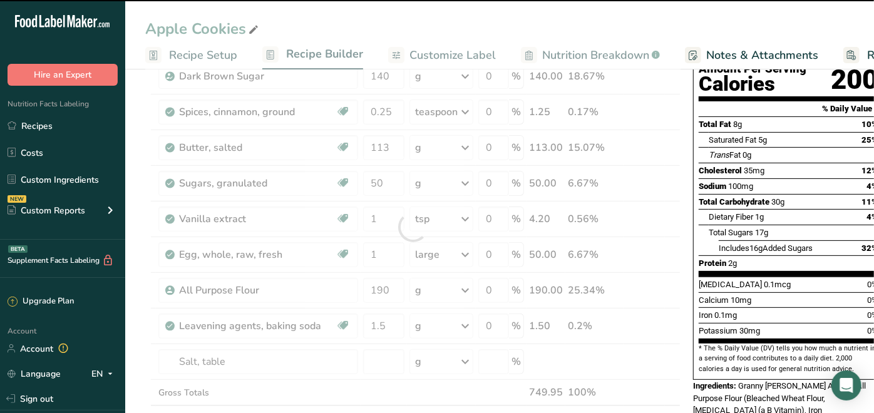
type input "0"
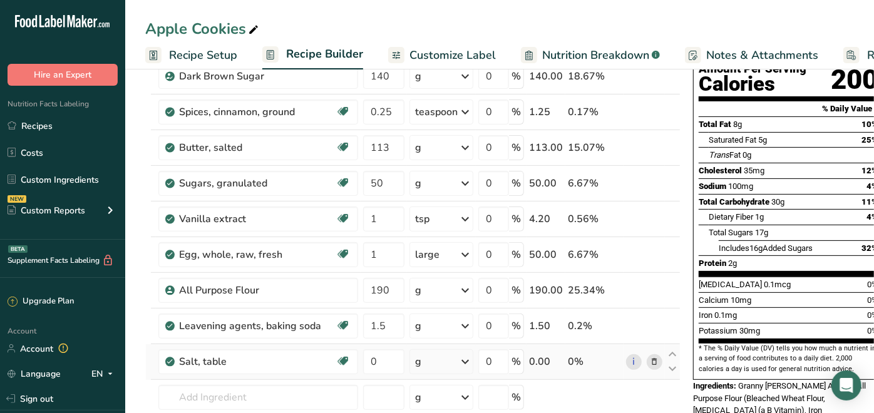
click at [464, 360] on icon at bounding box center [464, 361] width 15 height 23
click at [438, 396] on div "1 tsp" at bounding box center [469, 404] width 105 height 18
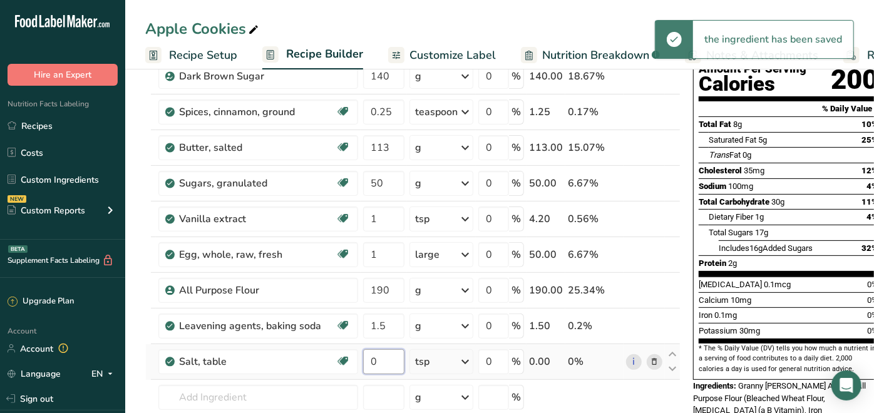
click at [380, 356] on input "0" at bounding box center [383, 361] width 41 height 25
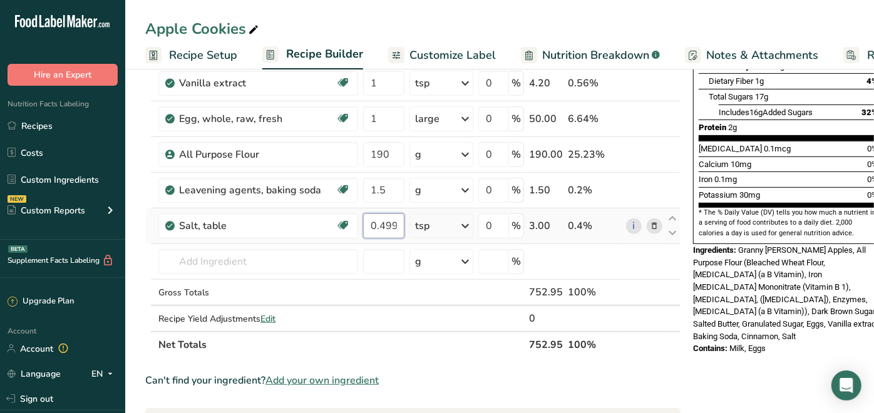
scroll to position [278, 0]
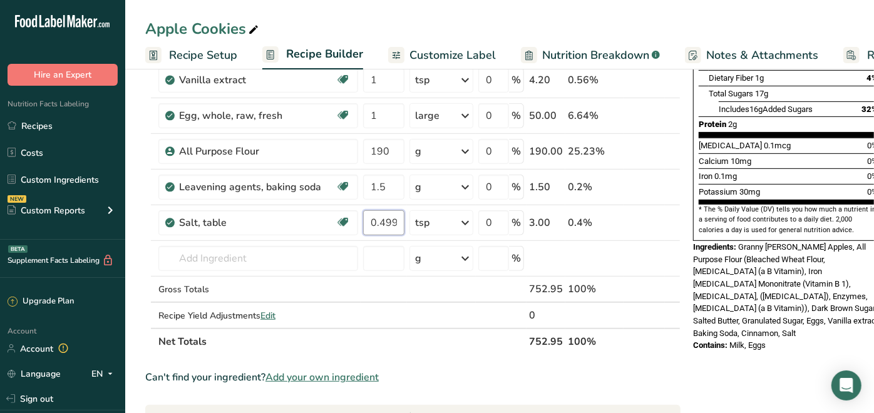
type input "0.499999"
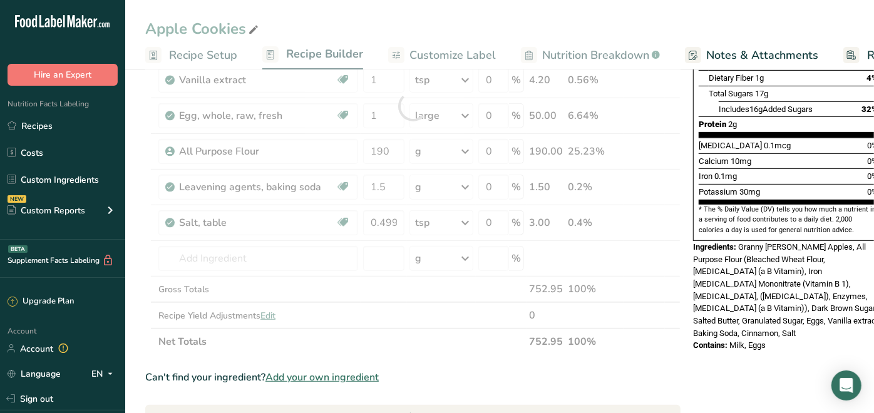
click at [690, 355] on div "Nutrition Facts 1 Serving Per Container Serving Size 62g Amount Per Serving Cal…" at bounding box center [788, 292] width 200 height 970
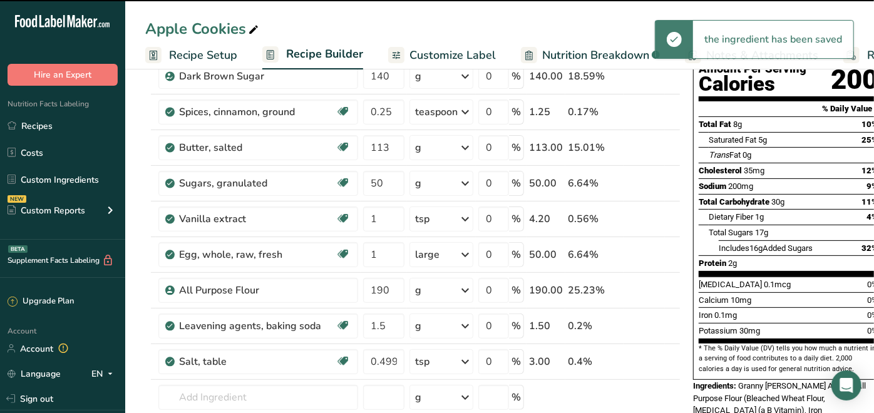
scroll to position [0, 0]
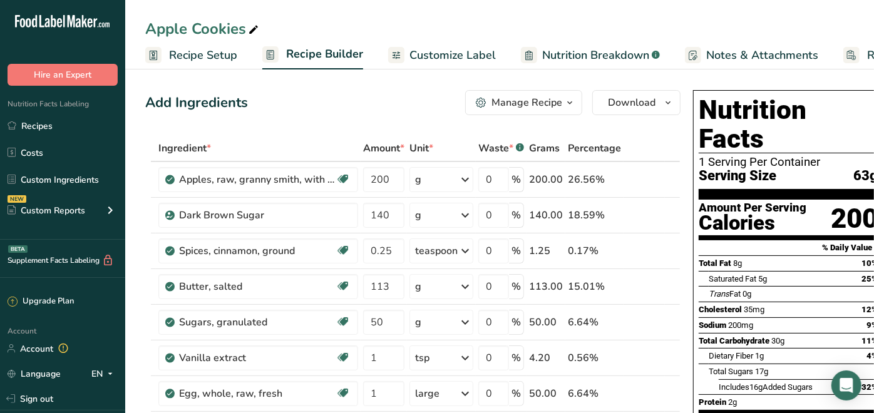
click at [193, 51] on span "Recipe Setup" at bounding box center [203, 55] width 68 height 17
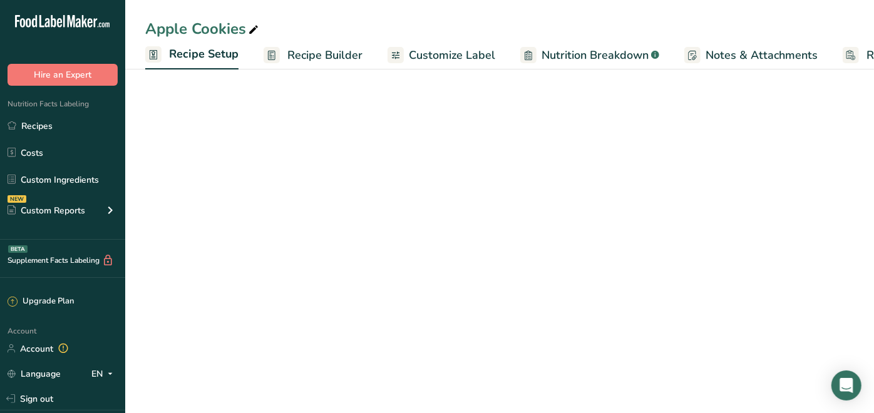
scroll to position [0, 4]
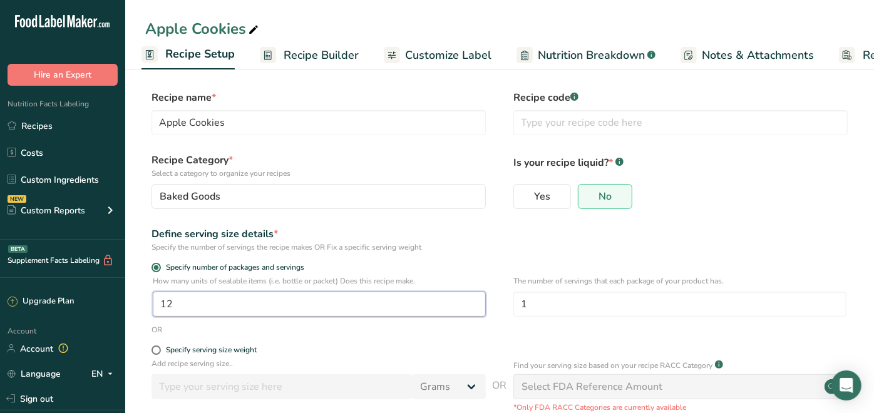
click at [186, 304] on input "12" at bounding box center [319, 304] width 333 height 25
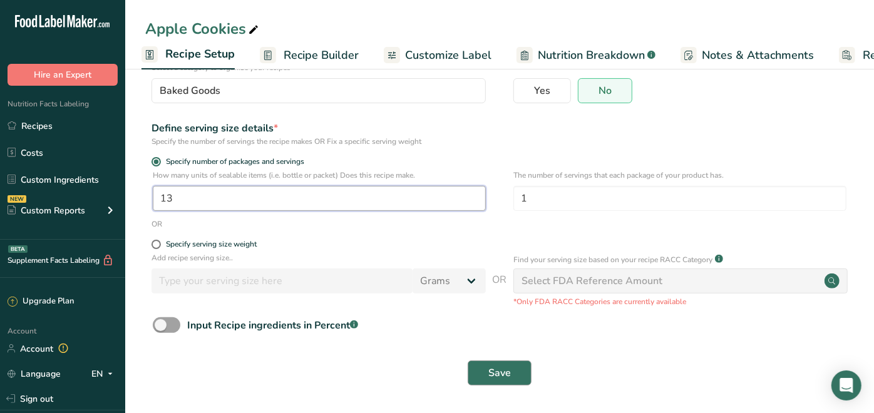
type input "13"
click at [514, 365] on button "Save" at bounding box center [499, 372] width 64 height 25
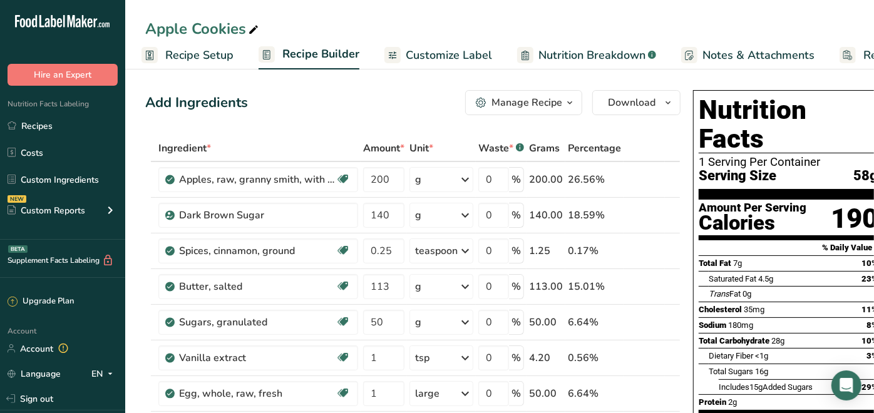
click at [213, 59] on span "Recipe Setup" at bounding box center [199, 55] width 68 height 17
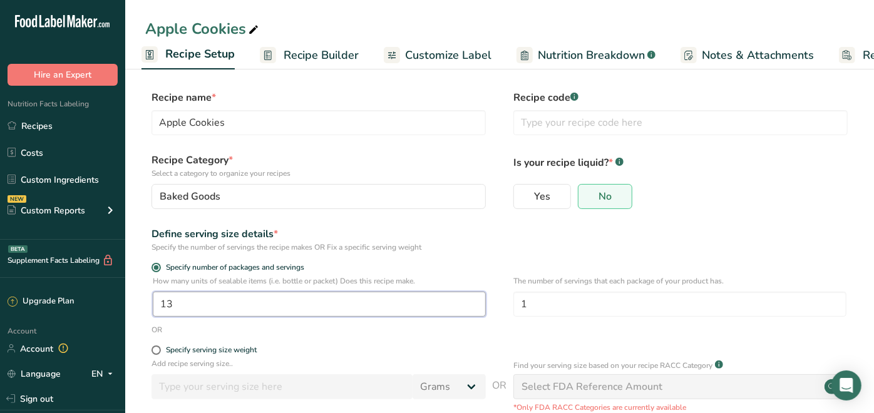
click at [189, 309] on input "13" at bounding box center [319, 304] width 333 height 25
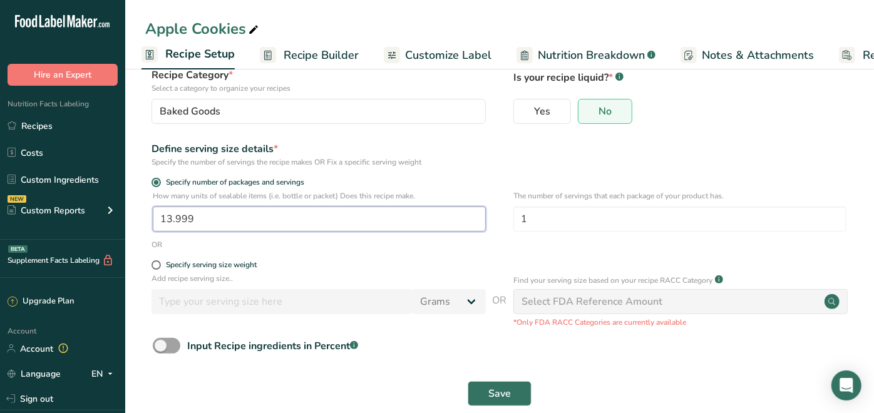
scroll to position [106, 0]
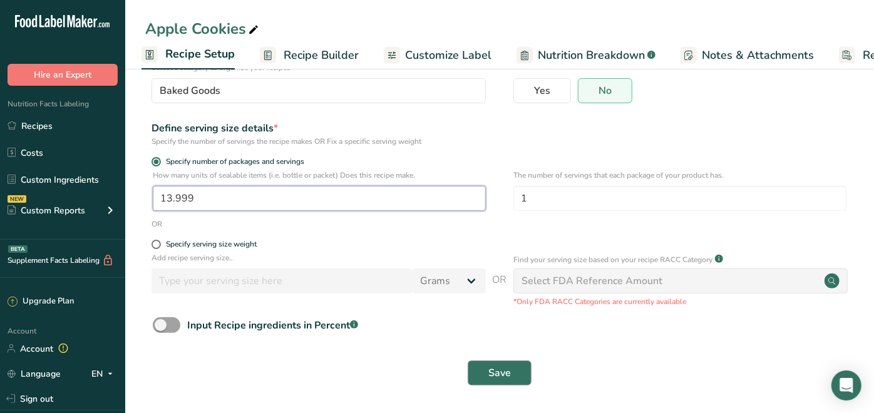
type input "13.999"
click at [499, 372] on span "Save" at bounding box center [499, 372] width 23 height 15
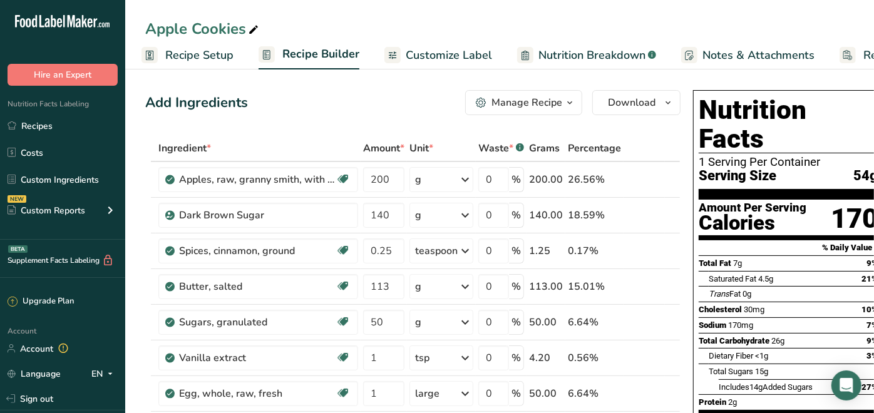
click at [184, 60] on span "Recipe Setup" at bounding box center [199, 55] width 68 height 17
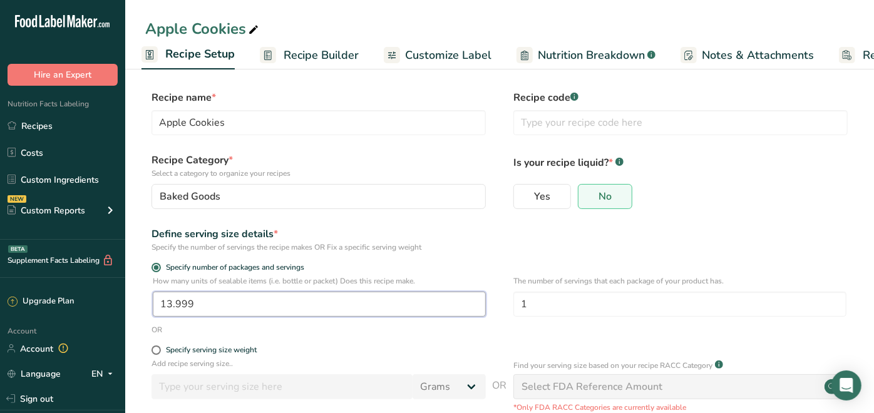
click at [202, 302] on input "13.999" at bounding box center [319, 304] width 333 height 25
click at [202, 303] on input "13.999" at bounding box center [319, 304] width 333 height 25
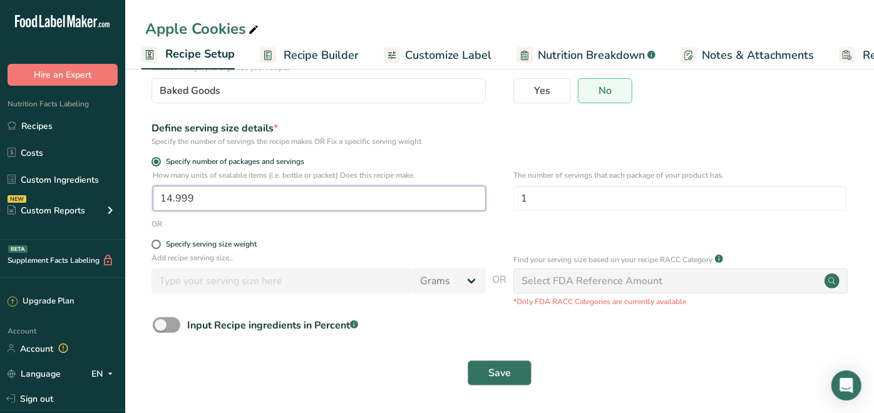
type input "14.999"
click at [499, 369] on span "Save" at bounding box center [499, 372] width 23 height 15
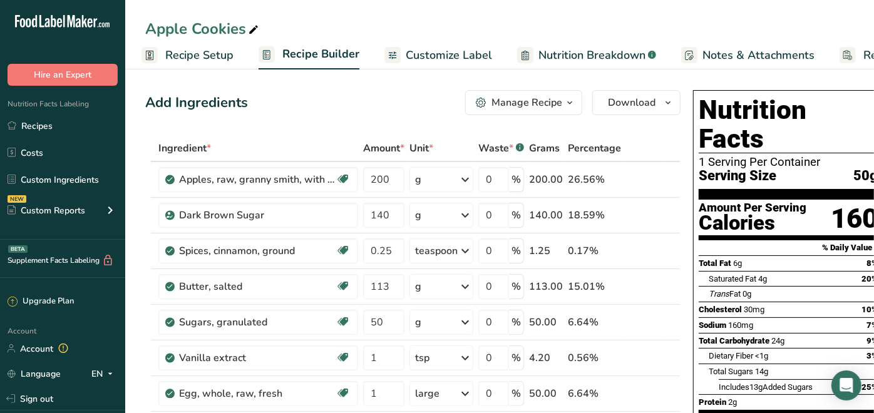
scroll to position [0, 88]
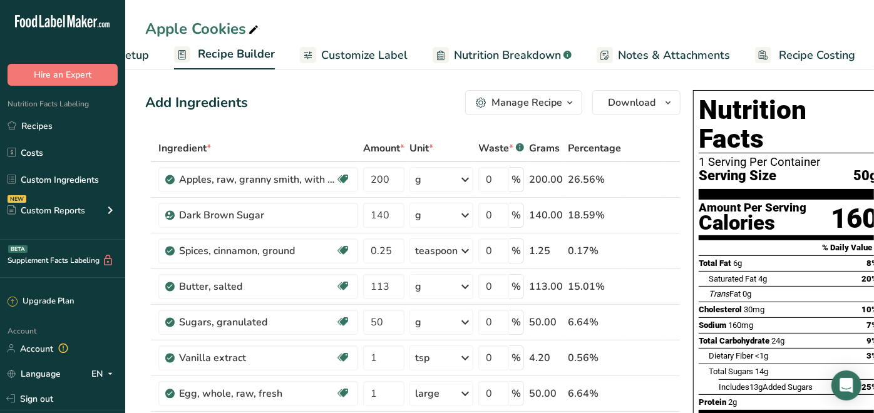
click at [329, 50] on span "Customize Label" at bounding box center [364, 55] width 86 height 17
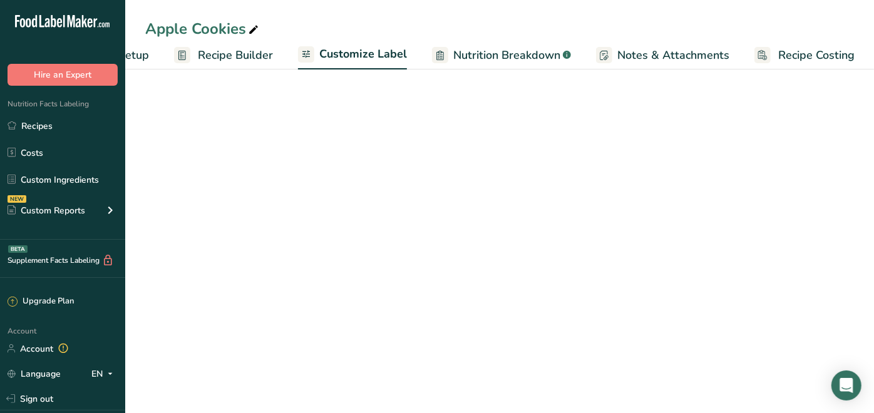
scroll to position [0, 89]
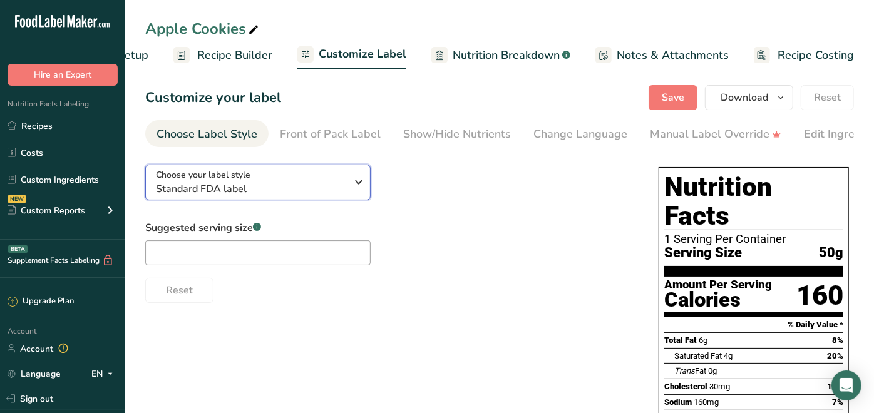
click at [360, 180] on icon "button" at bounding box center [359, 182] width 15 height 23
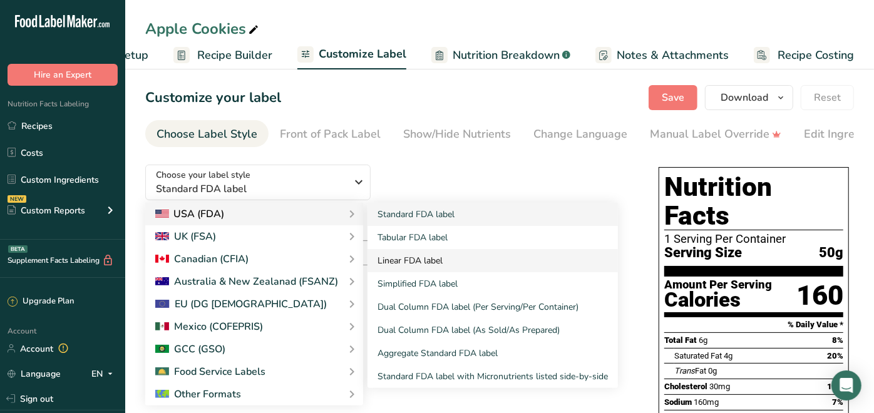
click at [395, 259] on link "Linear FDA label" at bounding box center [492, 260] width 250 height 23
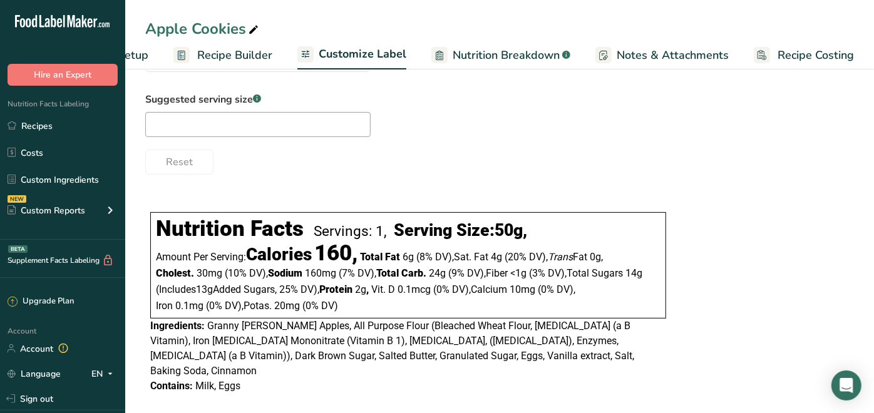
scroll to position [0, 0]
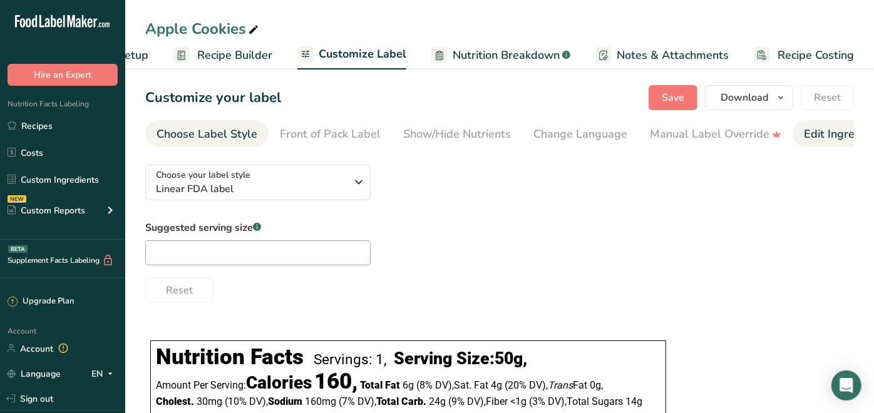
click at [810, 133] on div "Edit Ingredients/Allergens List" at bounding box center [883, 134] width 159 height 17
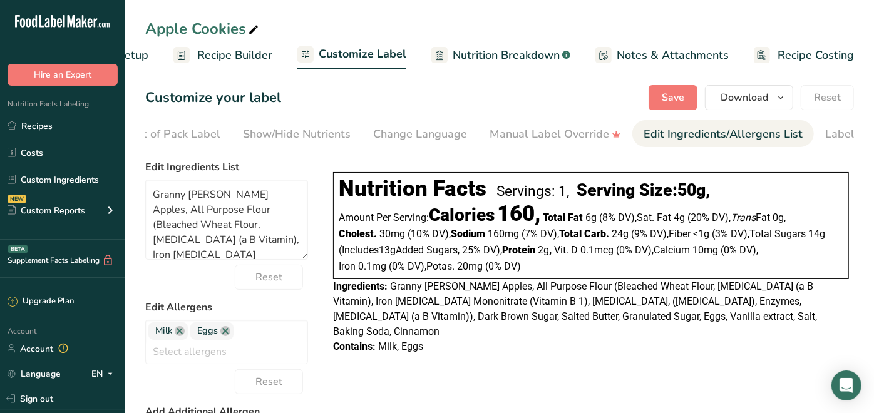
scroll to position [0, 215]
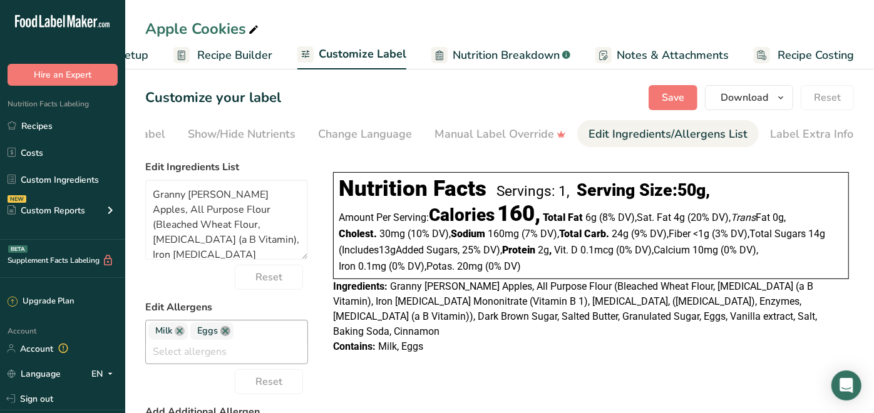
click at [227, 333] on link at bounding box center [225, 331] width 10 height 10
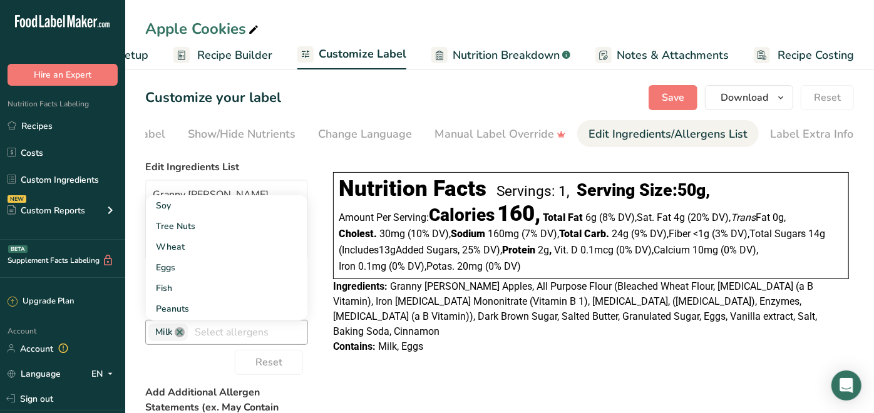
click at [181, 337] on link at bounding box center [180, 332] width 10 height 10
click at [323, 362] on div "Choose your label style Linear FDA label USA (FDA) Standard FDA label Tabular F…" at bounding box center [499, 395] width 708 height 481
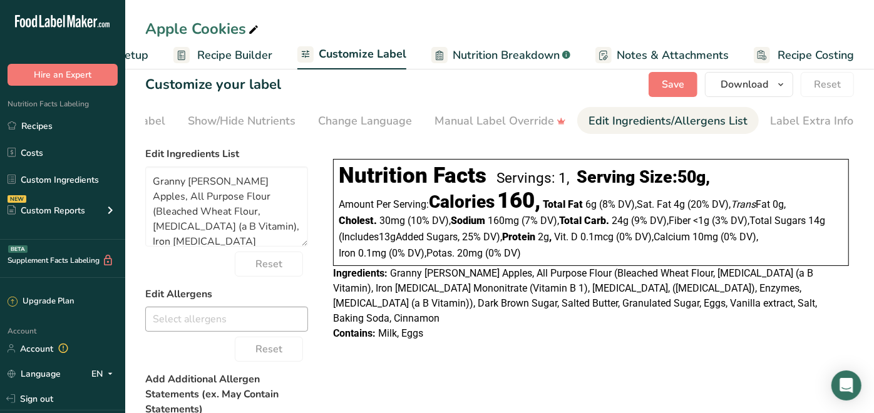
scroll to position [0, 0]
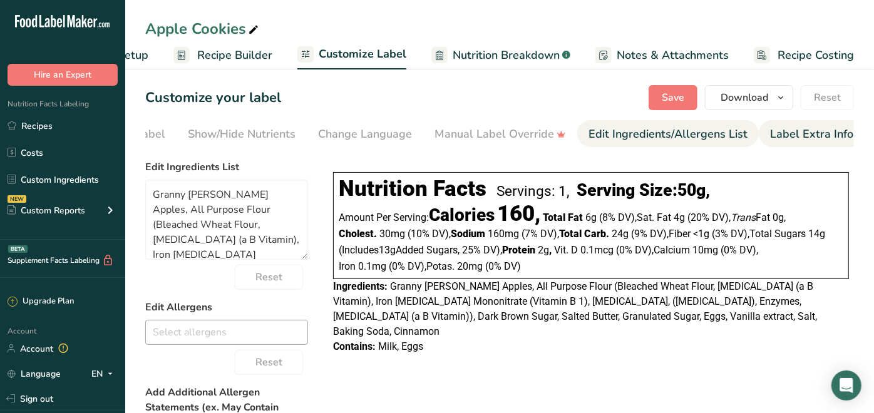
click at [794, 134] on div "Label Extra Info" at bounding box center [811, 134] width 83 height 17
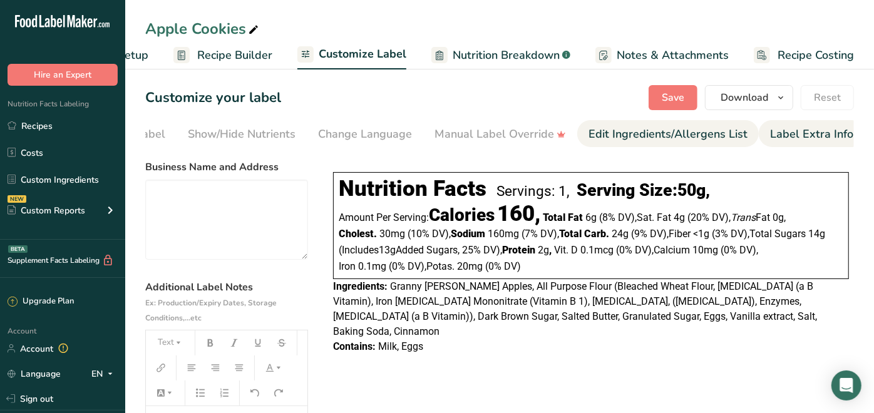
click at [692, 137] on div "Edit Ingredients/Allergens List" at bounding box center [667, 134] width 159 height 17
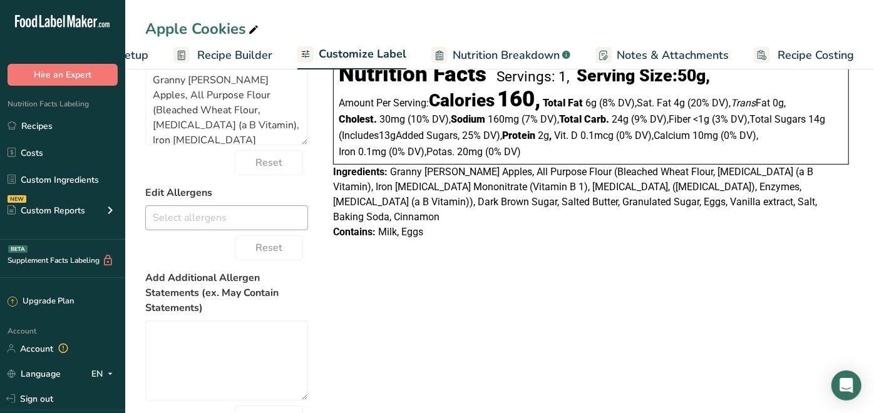
scroll to position [139, 0]
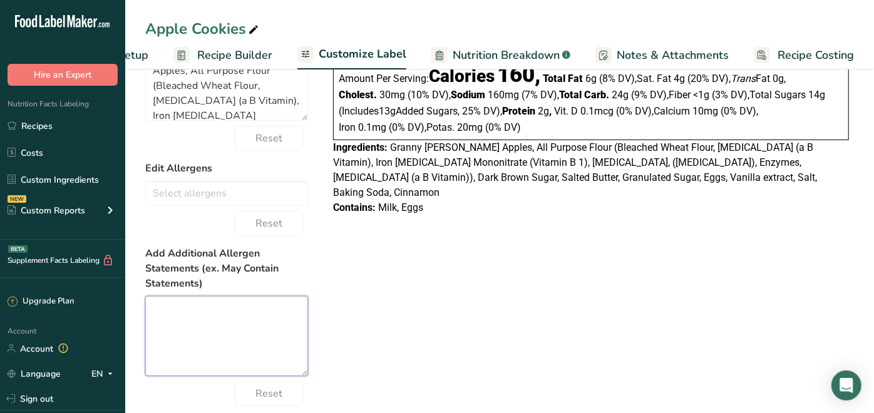
click at [207, 319] on textarea at bounding box center [226, 336] width 163 height 80
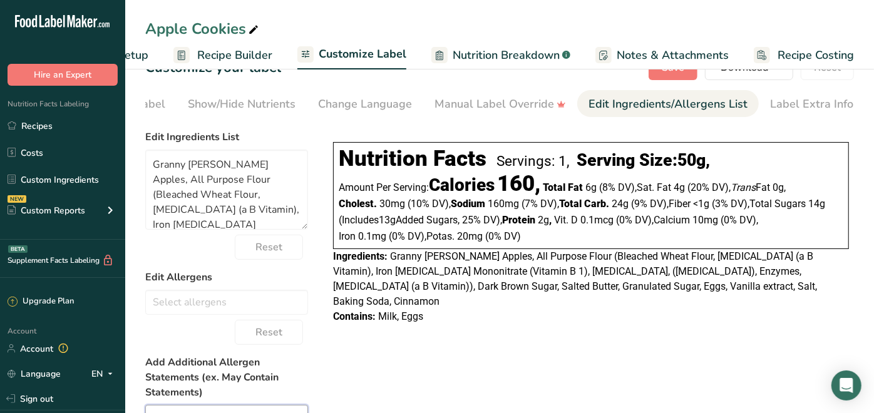
scroll to position [0, 0]
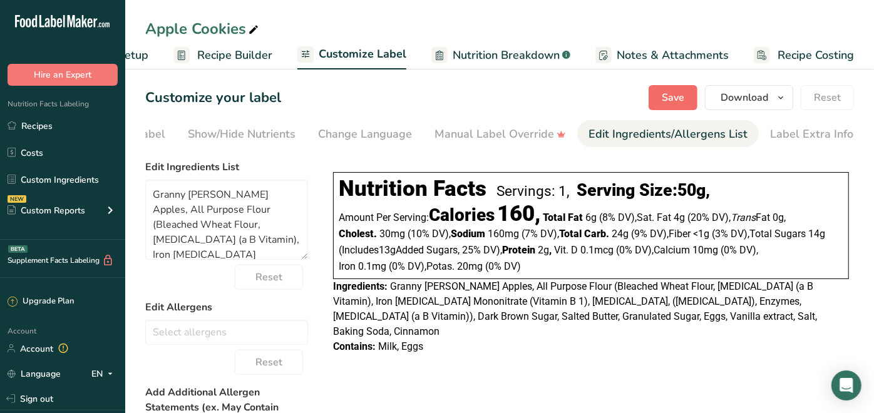
type textarea "50g/1.8oz Backroads Coffee [STREET_ADDRESS]"
click at [683, 89] on button "Save" at bounding box center [672, 97] width 49 height 25
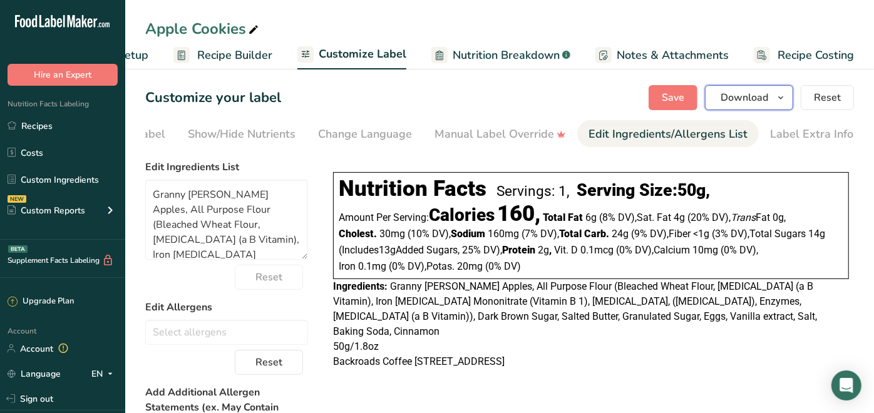
click at [727, 94] on span "Download" at bounding box center [744, 97] width 48 height 15
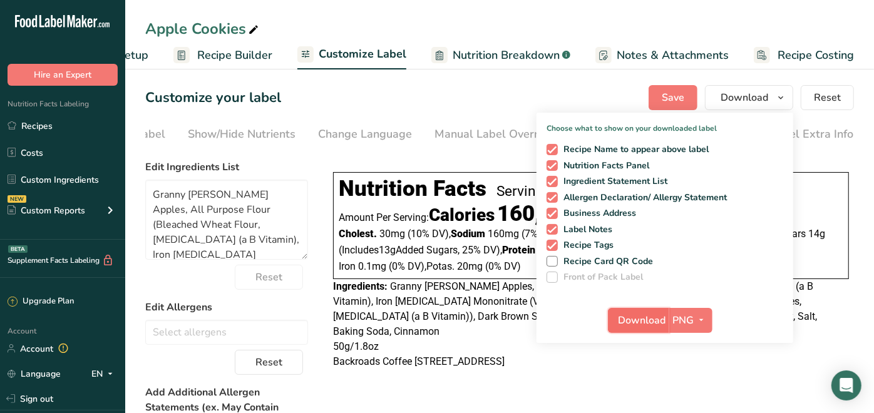
click at [656, 319] on span "Download" at bounding box center [642, 320] width 48 height 15
